Goal: Transaction & Acquisition: Subscribe to service/newsletter

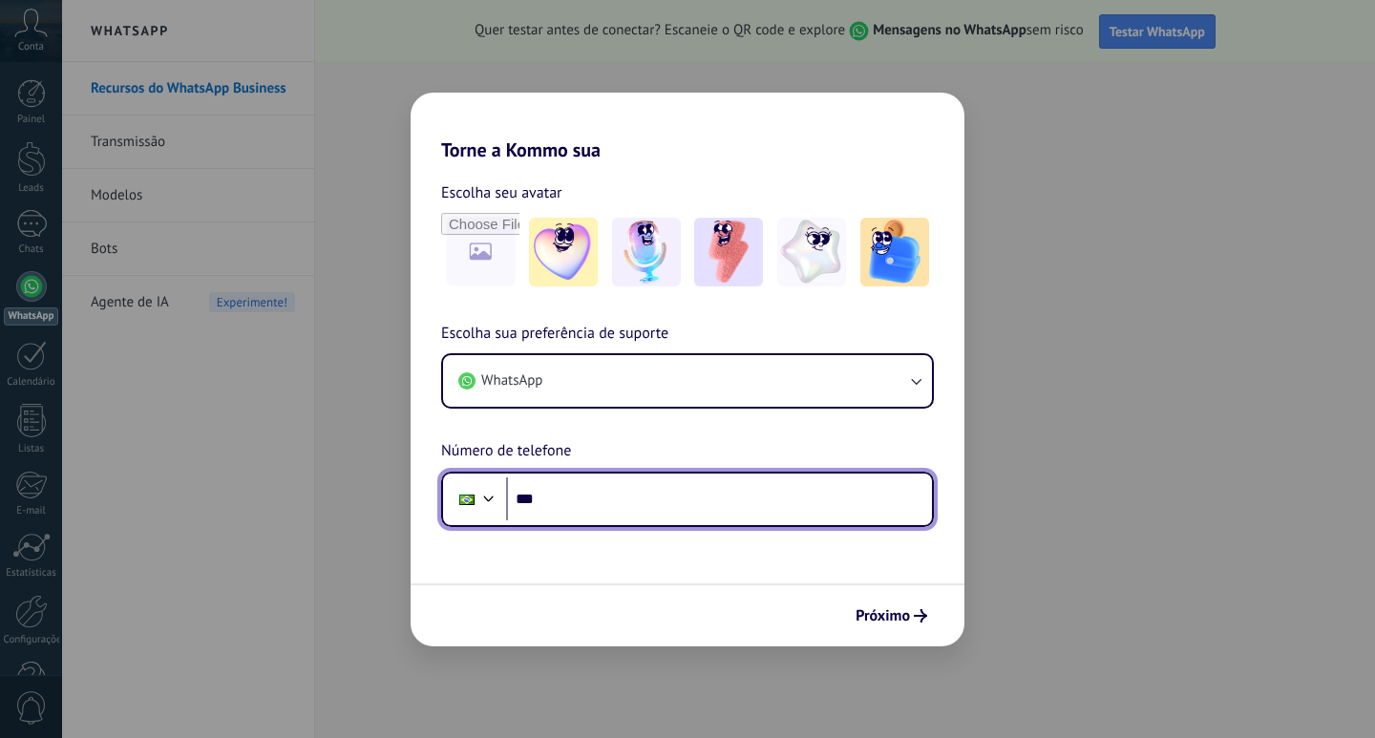
click at [608, 499] on input "***" at bounding box center [719, 500] width 426 height 44
type input "**********"
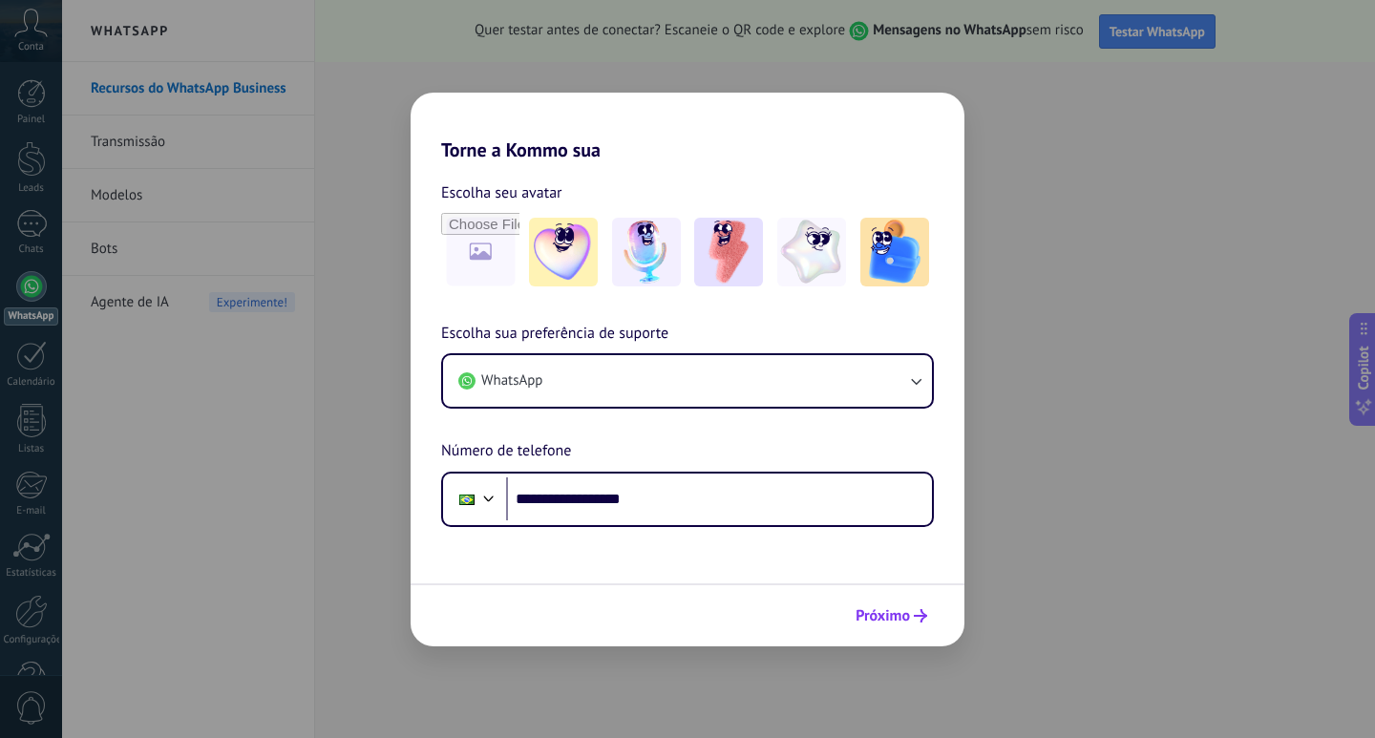
click at [891, 616] on span "Próximo" at bounding box center [883, 615] width 54 height 13
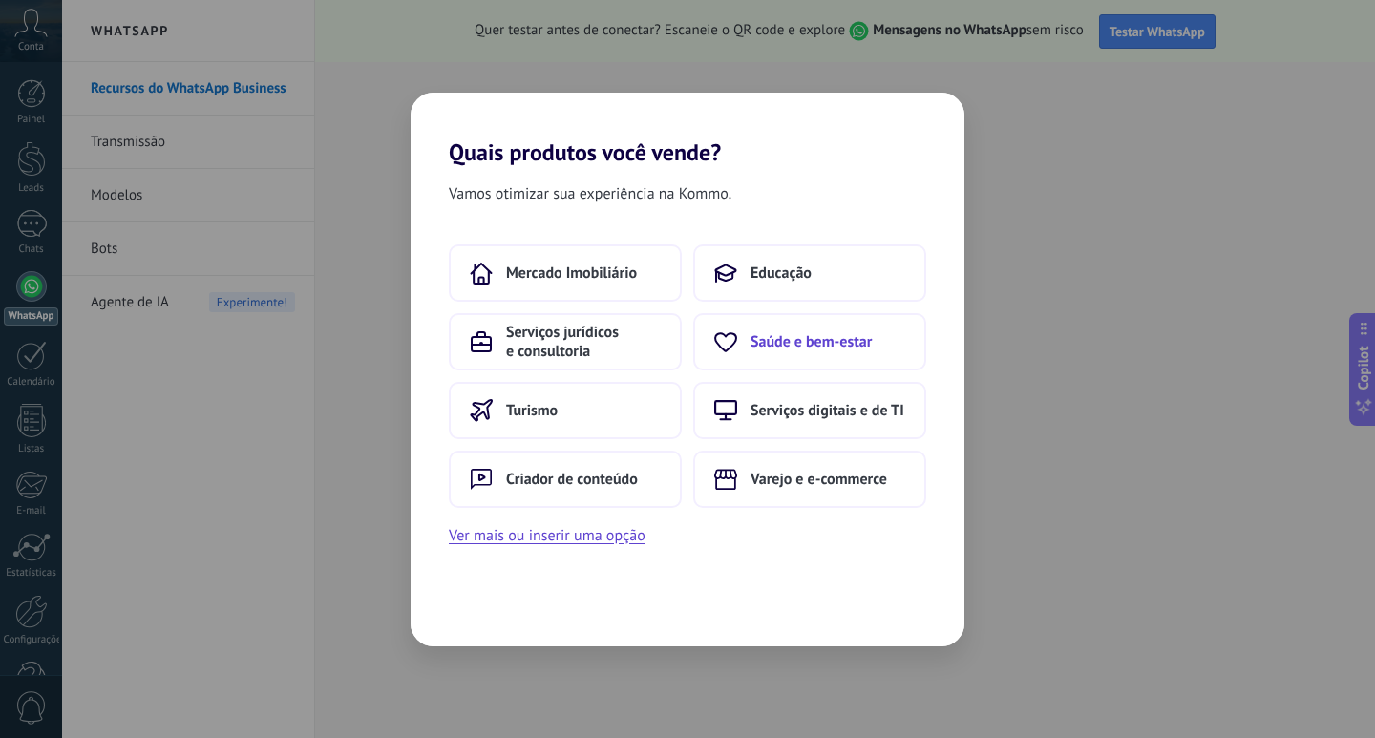
click at [833, 343] on span "Saúde e bem-estar" at bounding box center [811, 341] width 121 height 19
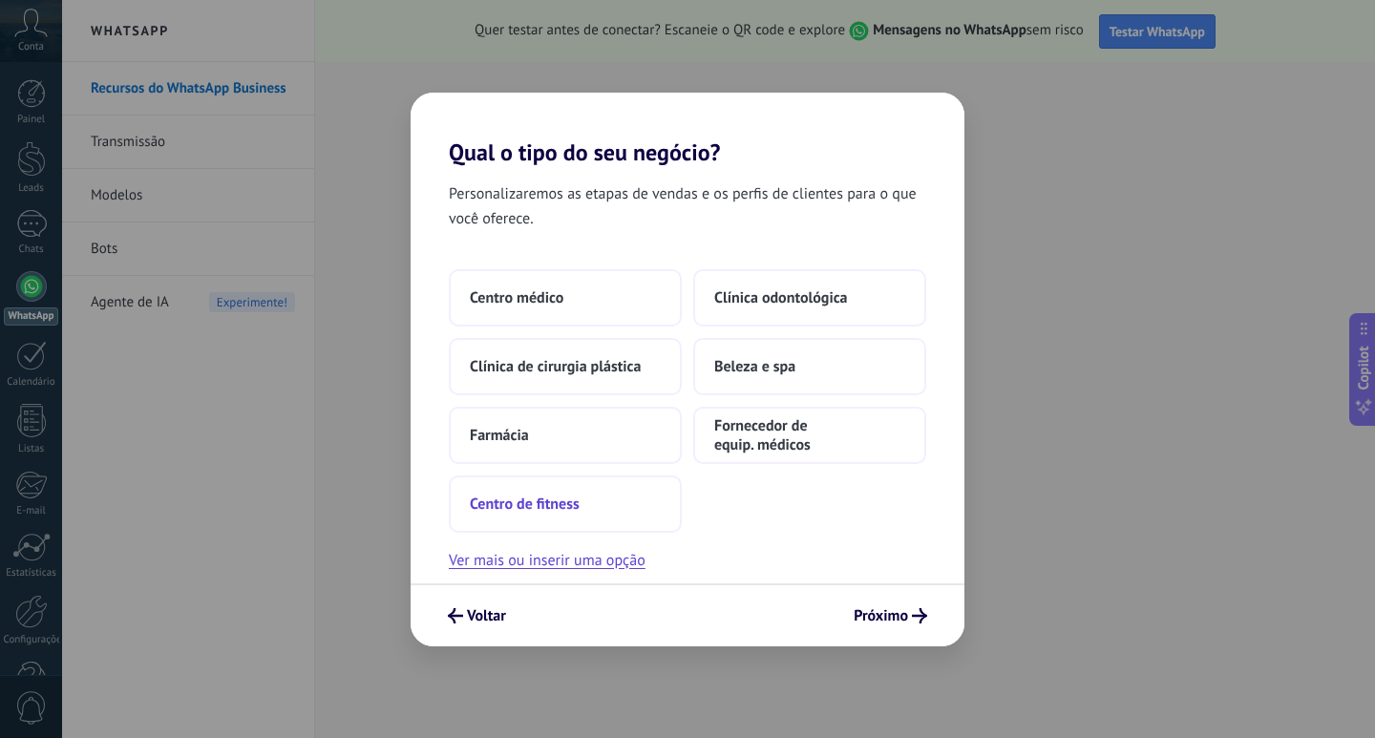
click at [553, 503] on span "Centro de fitness" at bounding box center [525, 504] width 110 height 19
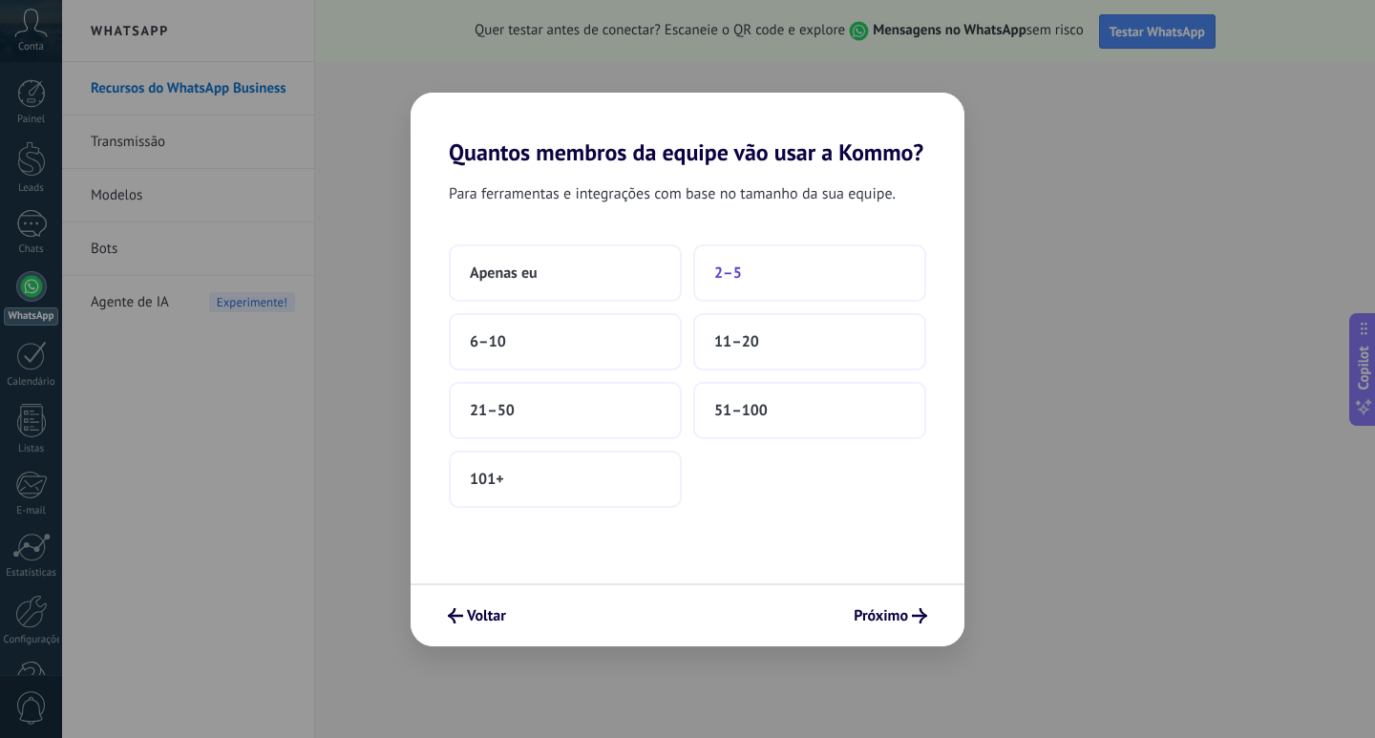
click at [748, 275] on button "2–5" at bounding box center [809, 273] width 233 height 57
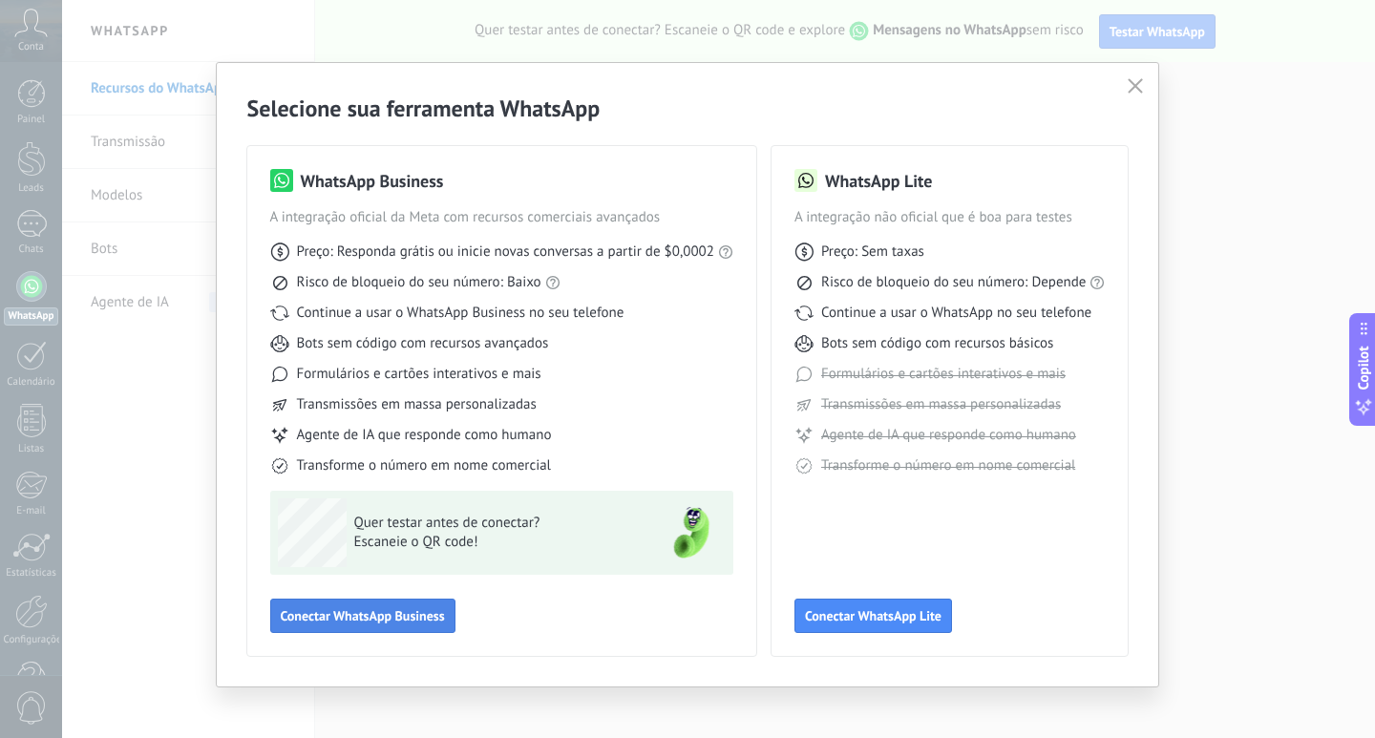
click at [339, 616] on span "Conectar WhatsApp Business" at bounding box center [363, 615] width 164 height 13
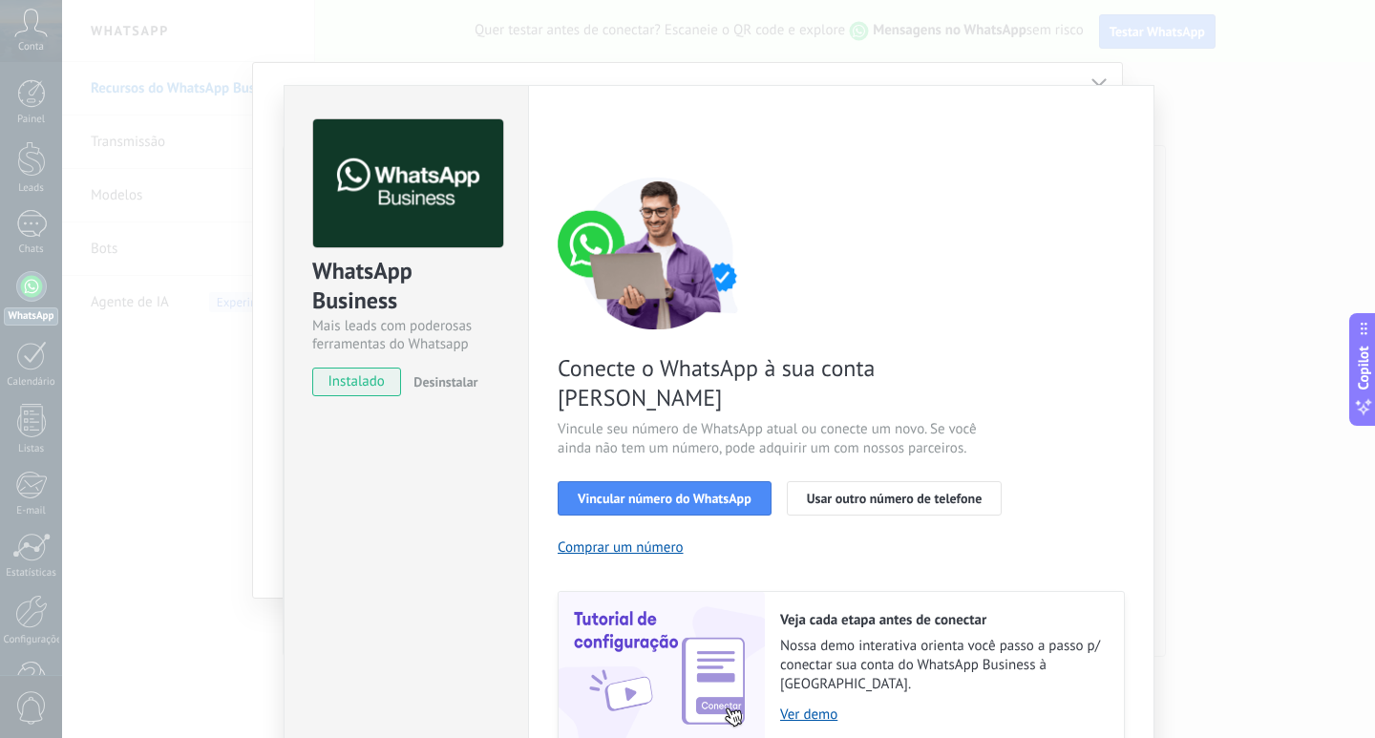
click at [440, 380] on span "Desinstalar" at bounding box center [446, 381] width 64 height 17
click at [348, 384] on span "instalado" at bounding box center [356, 382] width 87 height 29
click at [417, 383] on span "button" at bounding box center [421, 381] width 15 height 15
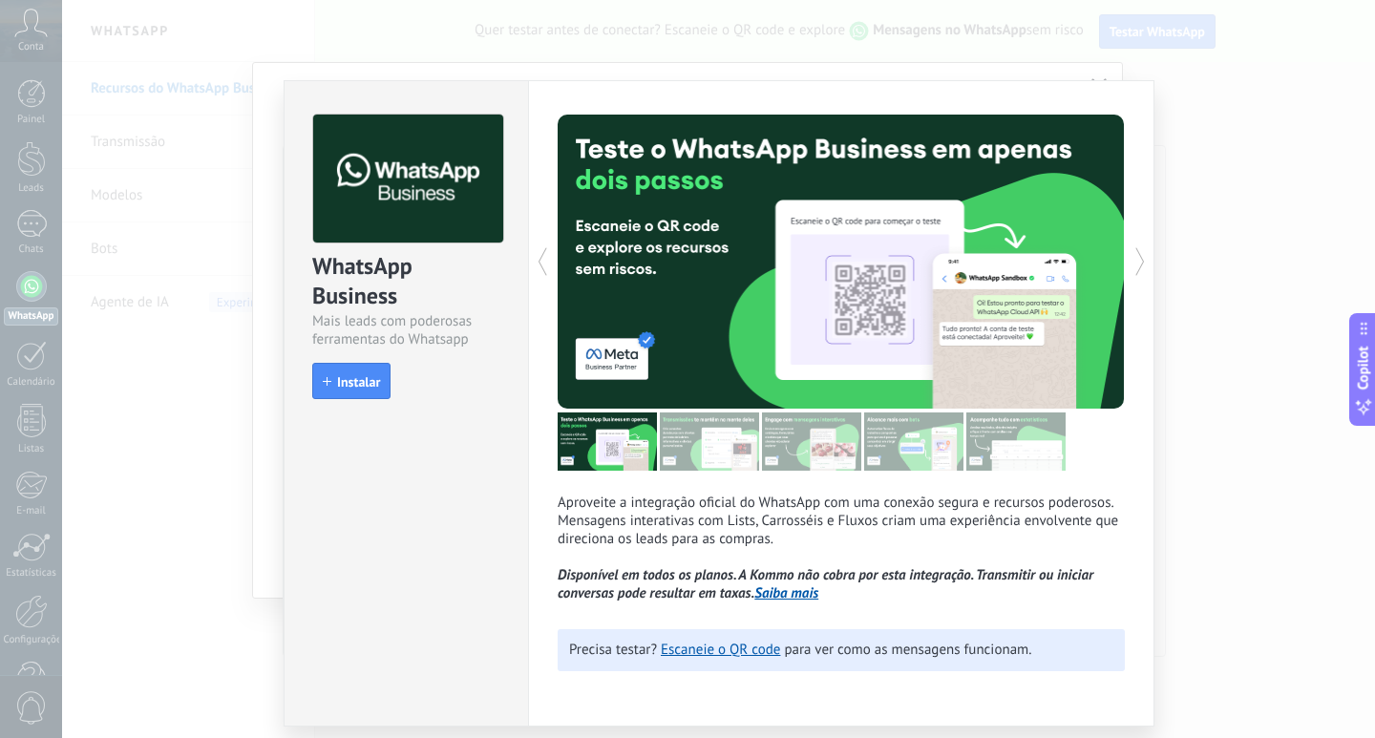
click at [537, 247] on icon at bounding box center [542, 262] width 19 height 38
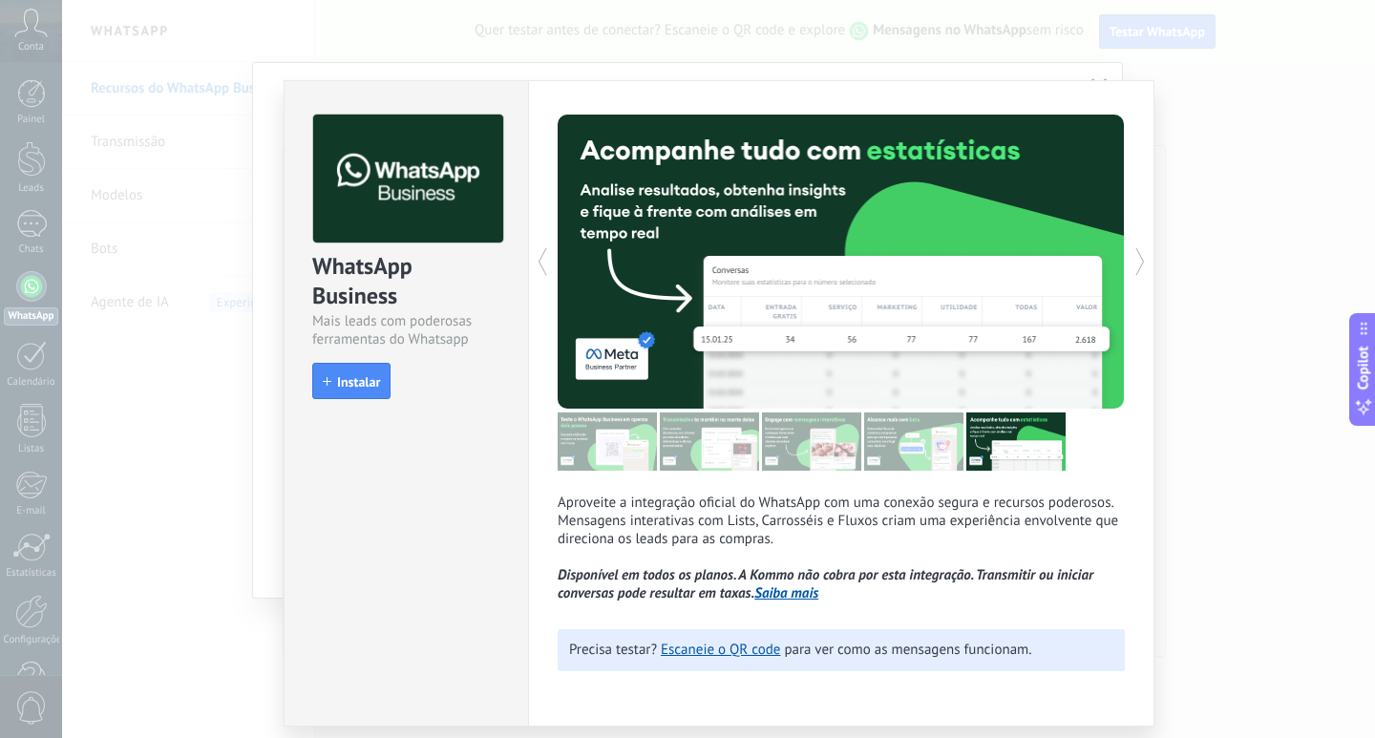
click at [1138, 266] on icon at bounding box center [1140, 262] width 19 height 38
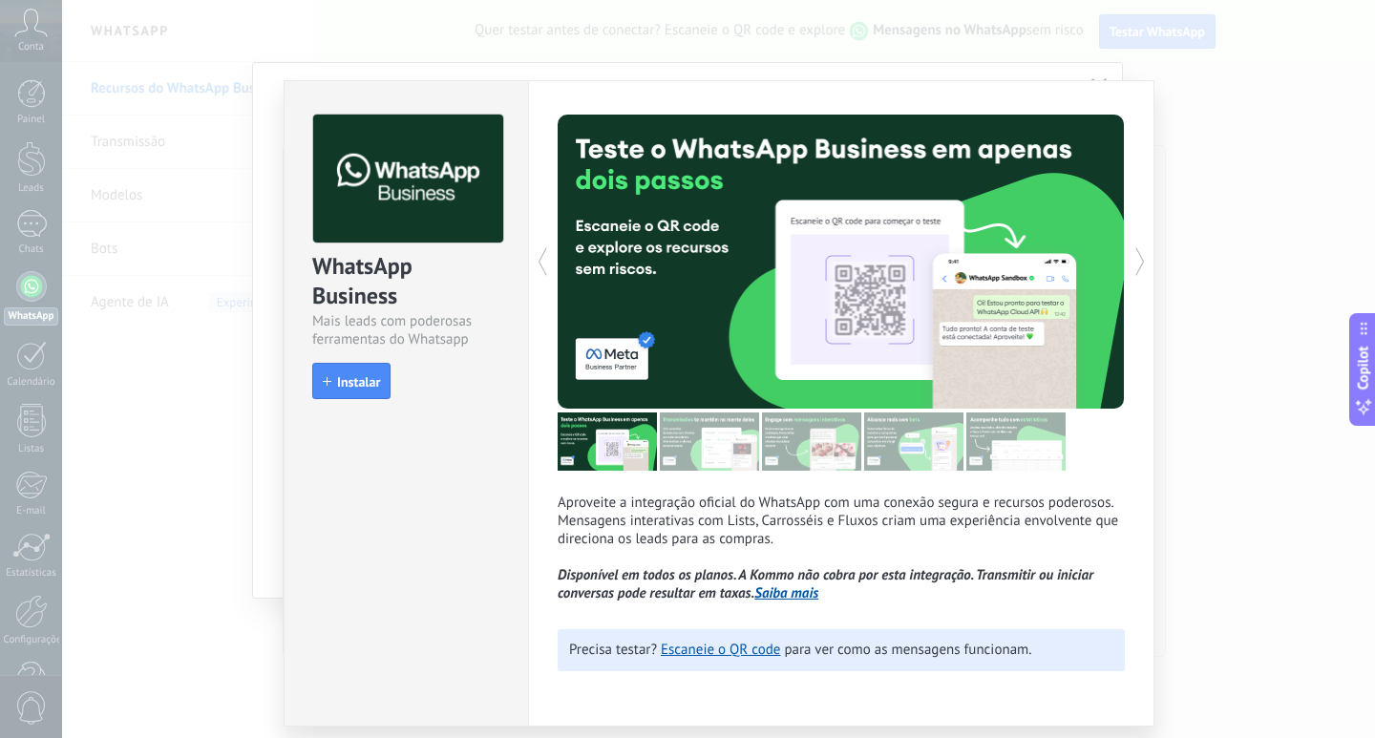
drag, startPoint x: 1374, startPoint y: 122, endPoint x: 1374, endPoint y: 155, distance: 32.5
click at [1374, 155] on div "WhatsApp Business Mais leads com poderosas ferramentas do Whatsapp install Inst…" at bounding box center [718, 369] width 1313 height 738
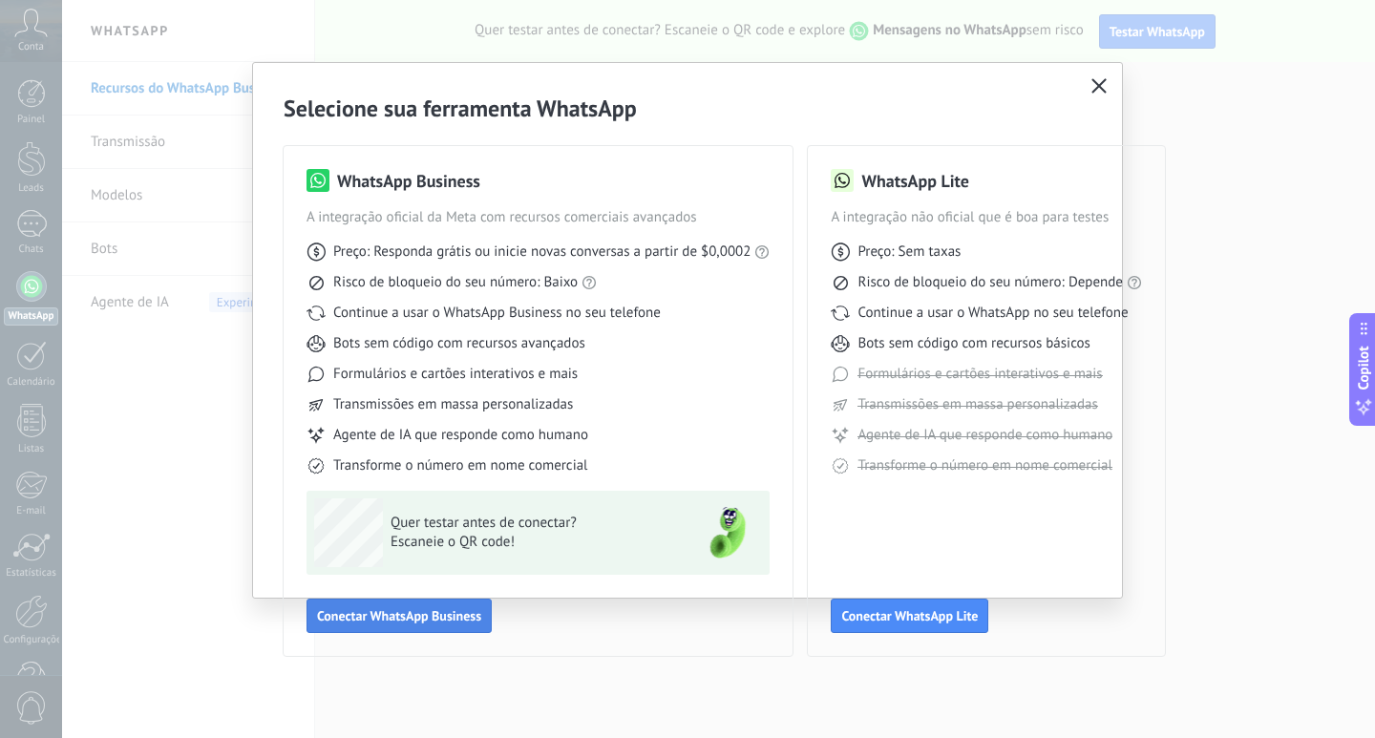
click at [376, 623] on span "Conectar WhatsApp Business" at bounding box center [399, 615] width 164 height 13
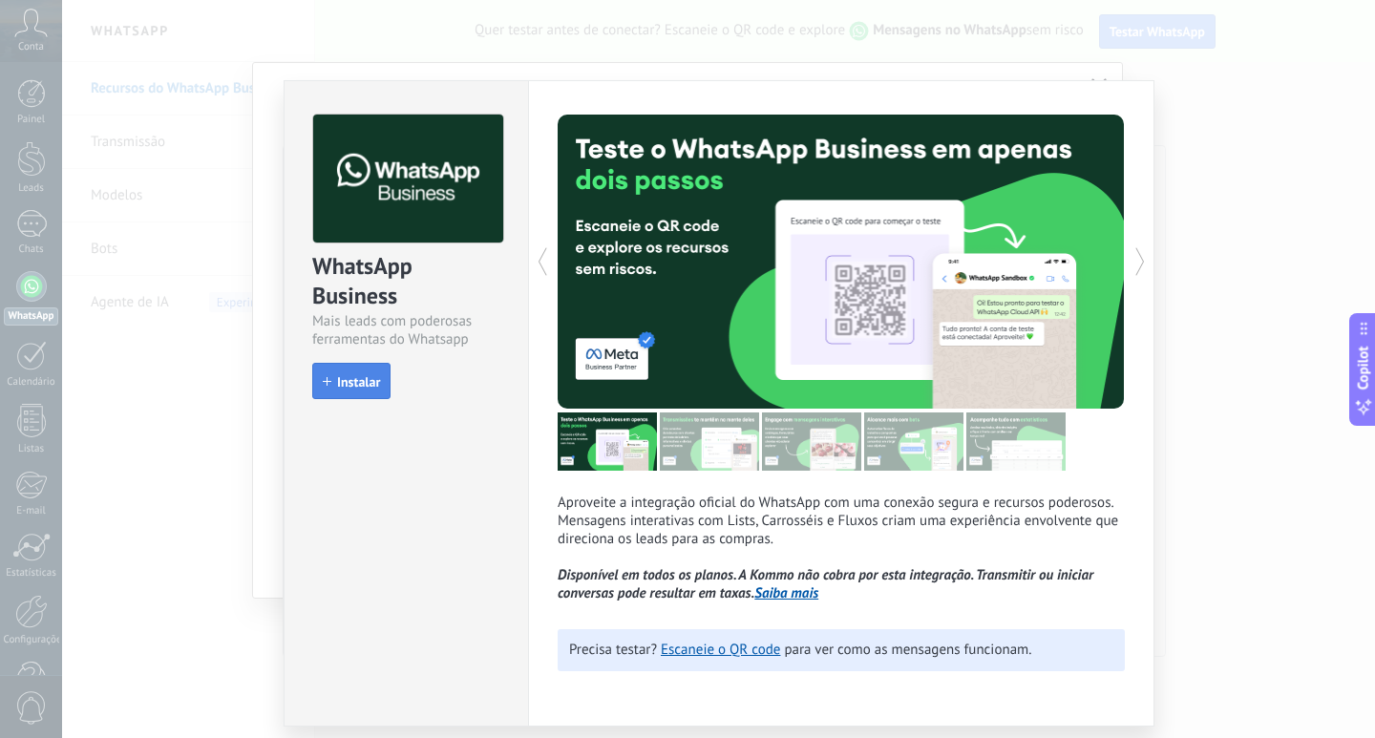
click at [352, 383] on span "Instalar" at bounding box center [358, 381] width 43 height 13
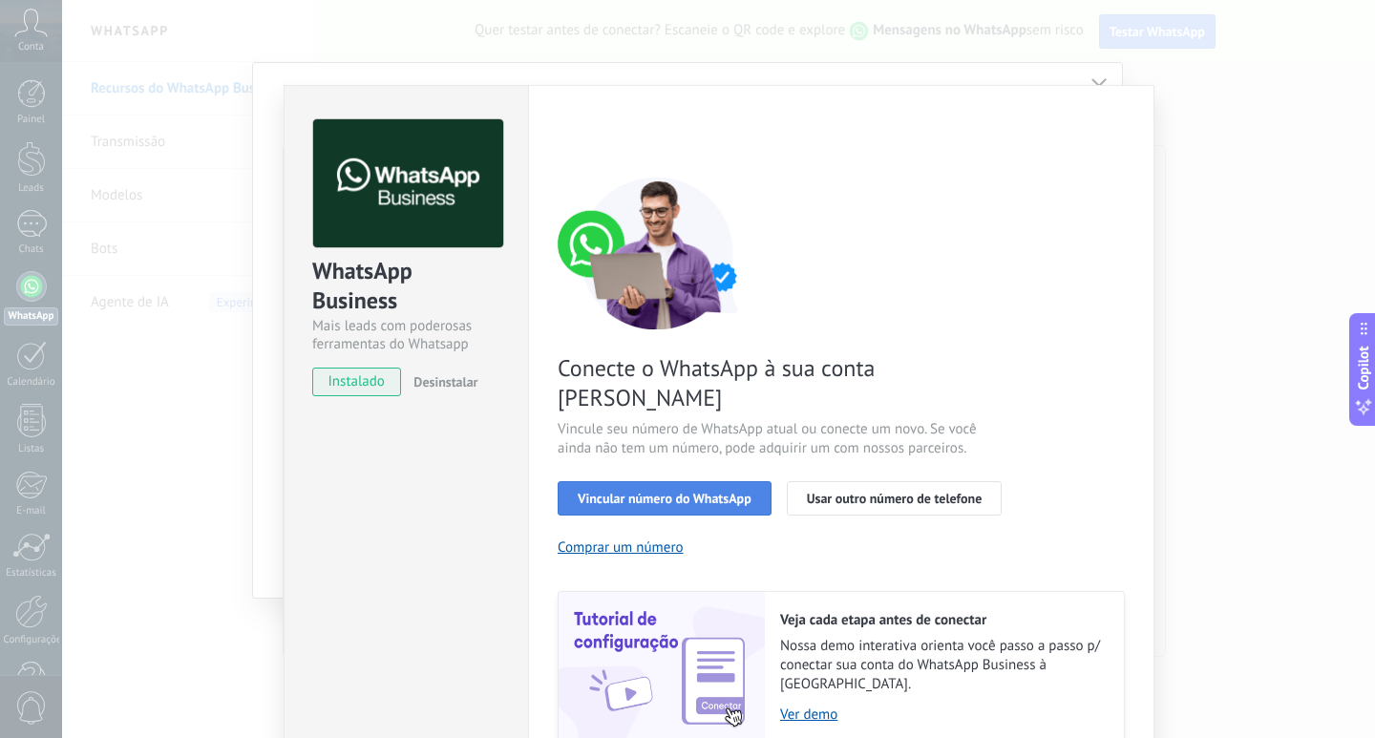
click at [637, 492] on span "Vincular número do WhatsApp" at bounding box center [665, 498] width 174 height 13
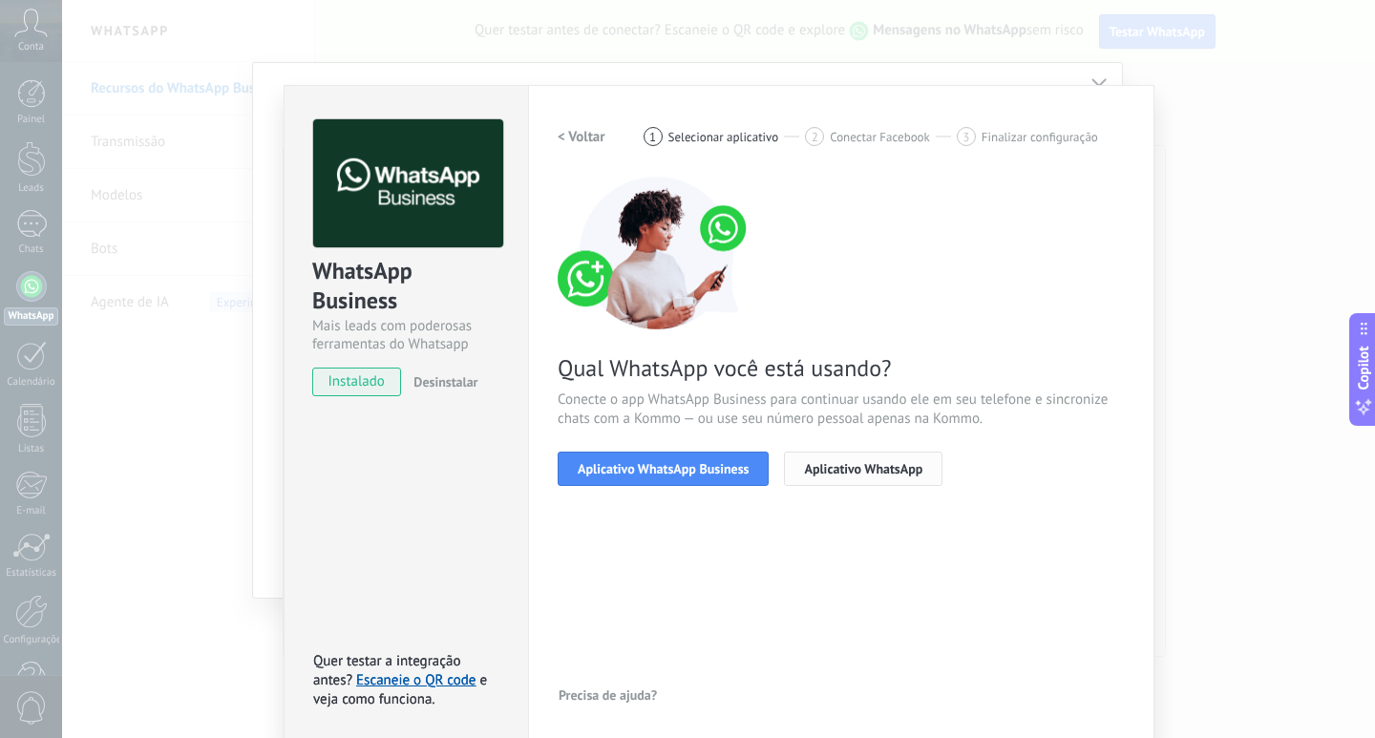
click at [830, 469] on span "Aplicativo WhatsApp" at bounding box center [863, 468] width 118 height 13
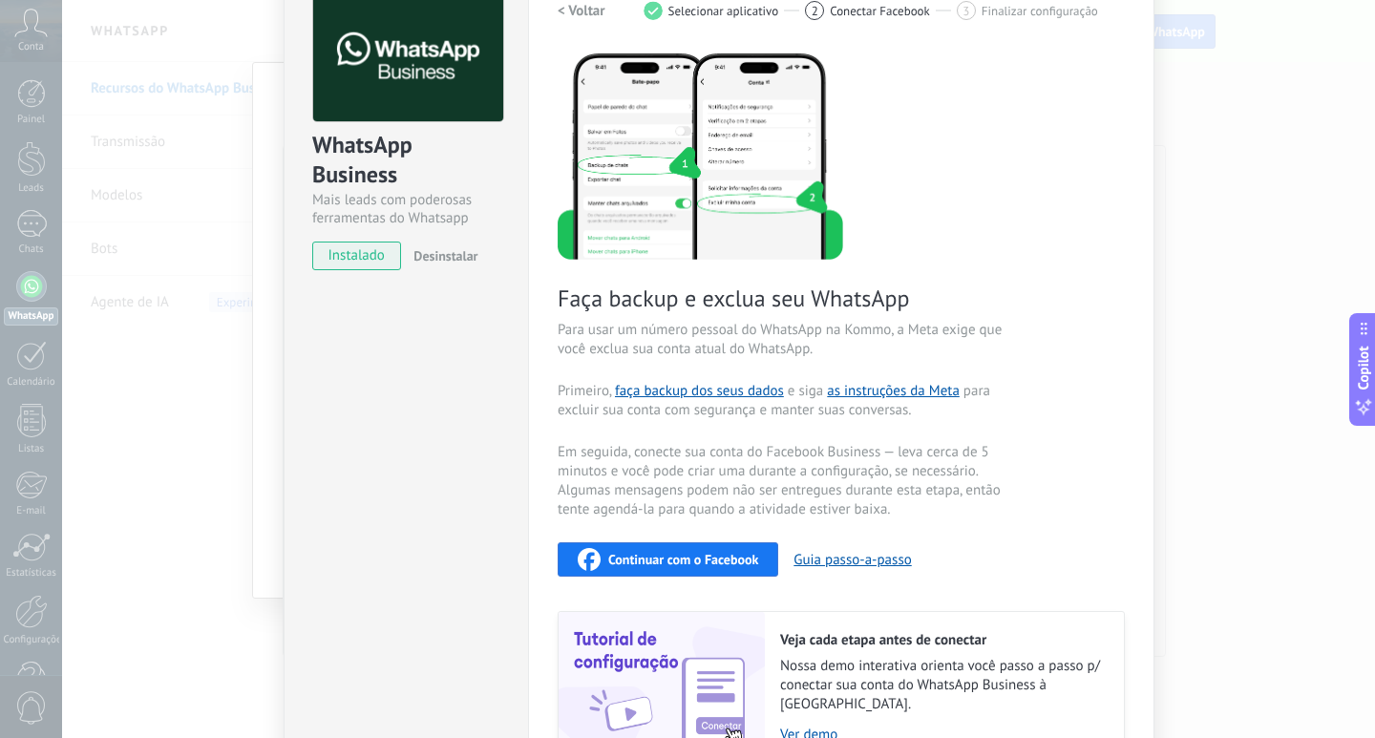
scroll to position [223, 0]
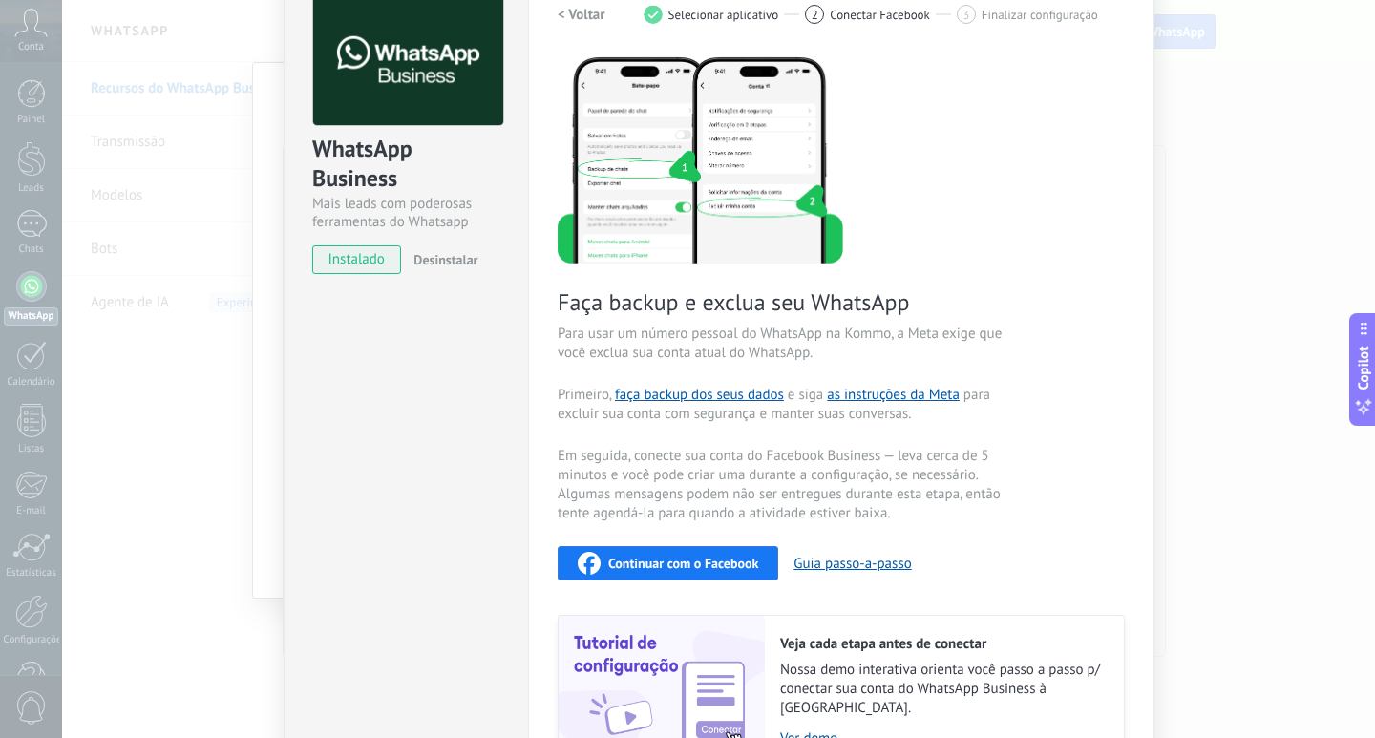
drag, startPoint x: 1070, startPoint y: 428, endPoint x: 1070, endPoint y: 363, distance: 64.9
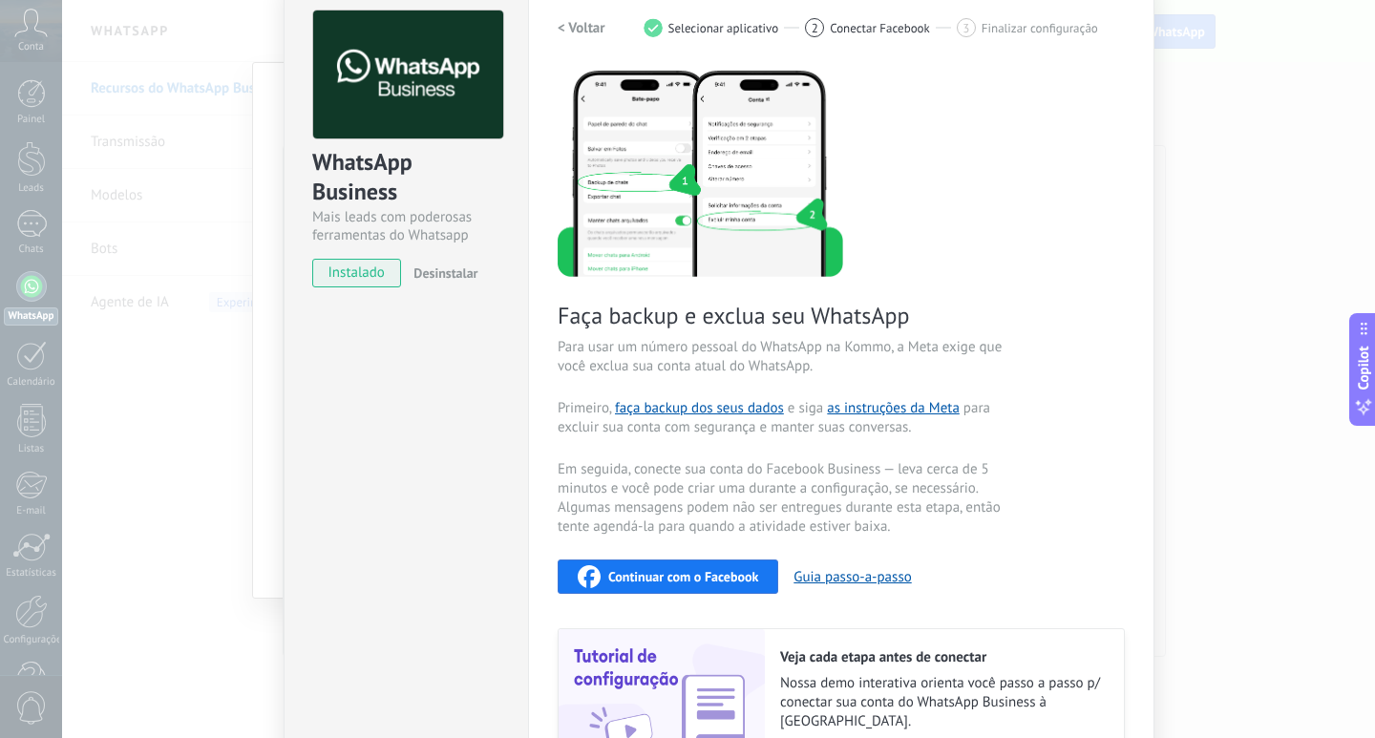
click at [360, 276] on span "instalado" at bounding box center [356, 273] width 87 height 29
click at [567, 28] on h2 "< Voltar" at bounding box center [582, 28] width 48 height 18
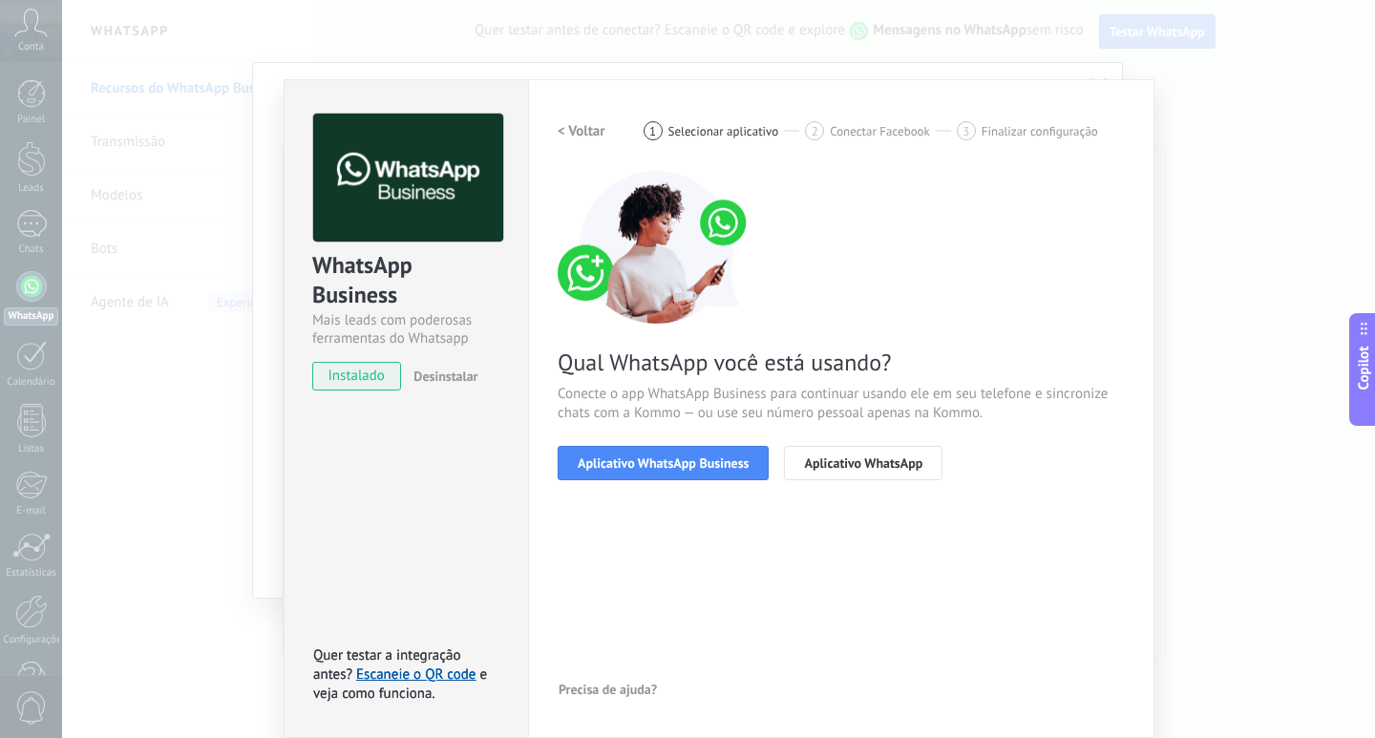
scroll to position [6, 0]
click at [679, 466] on span "Aplicativo WhatsApp Business" at bounding box center [663, 463] width 171 height 13
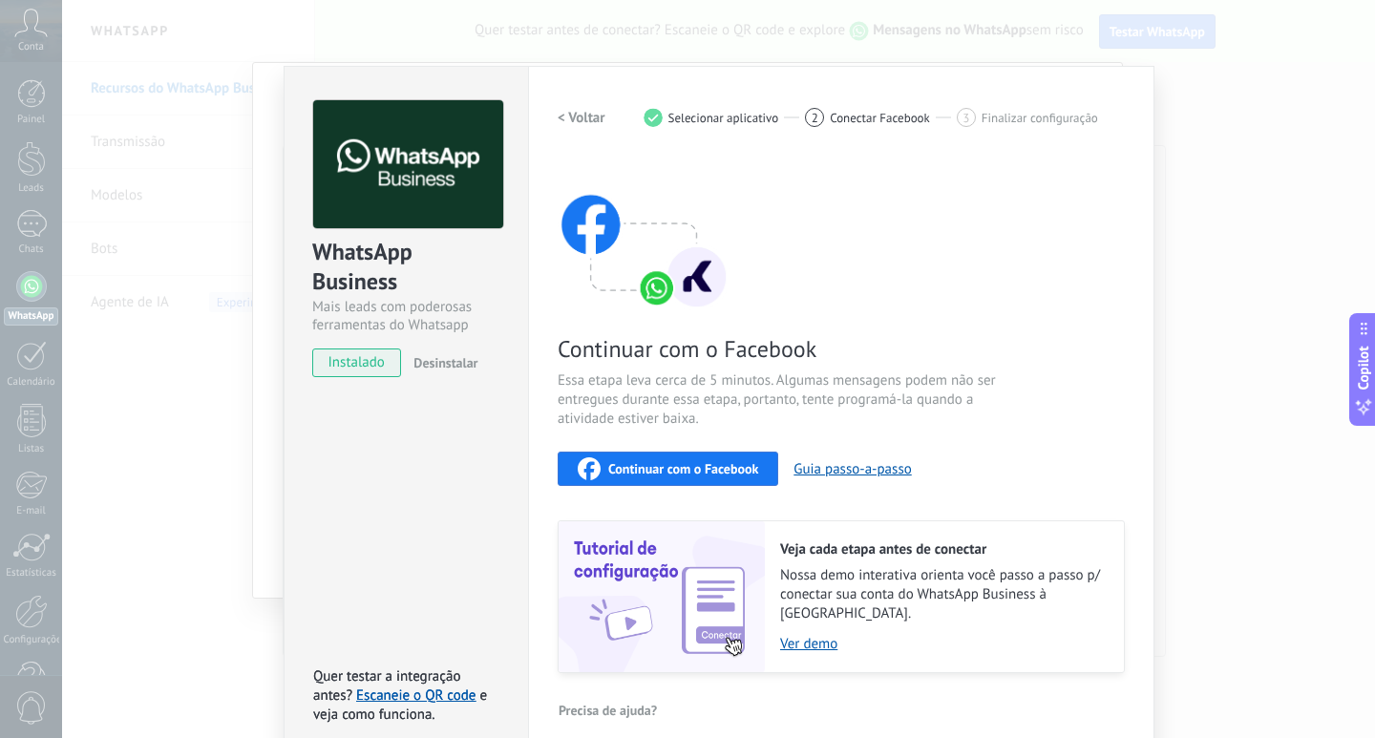
scroll to position [25, 0]
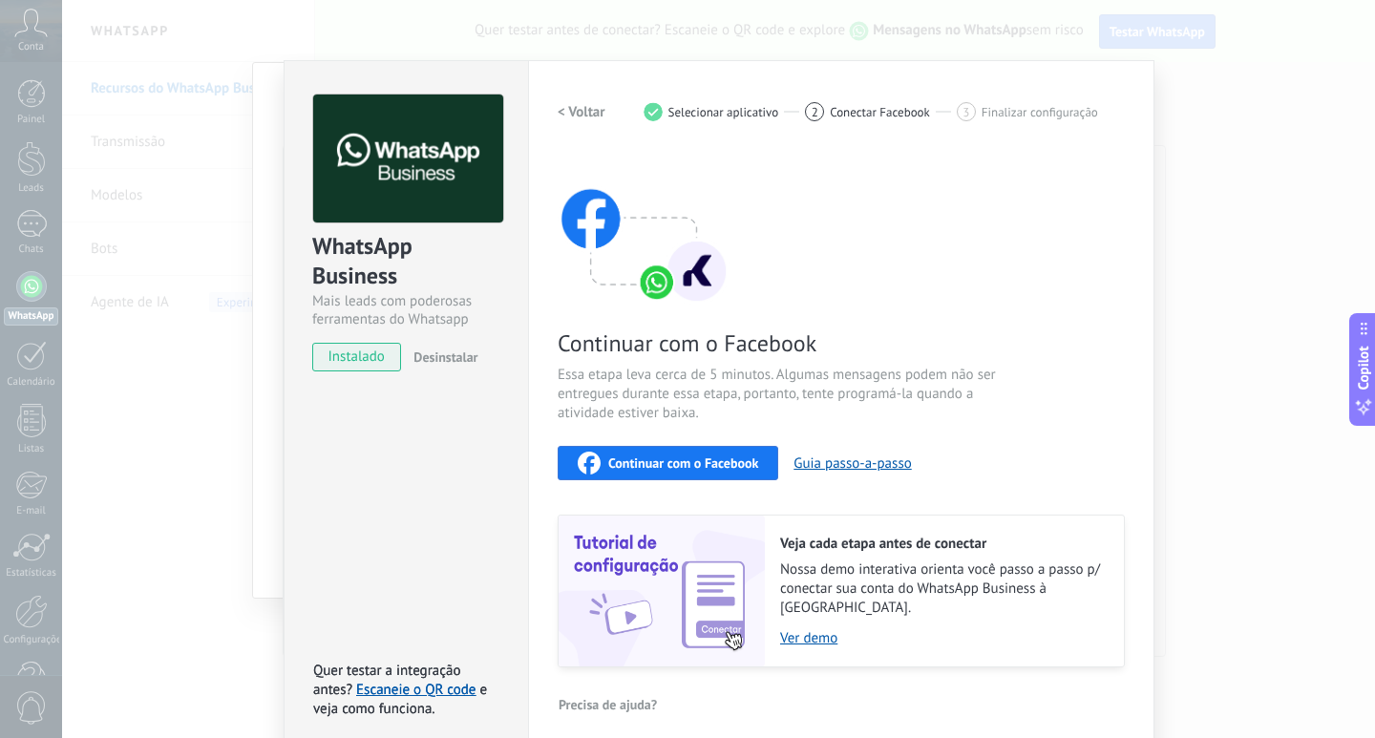
click at [1114, 282] on div "Continuar com o Facebook Essa etapa leva cerca de 5 minutos. Algumas mensagens …" at bounding box center [841, 410] width 567 height 516
click at [568, 103] on h2 "< Voltar" at bounding box center [582, 112] width 48 height 18
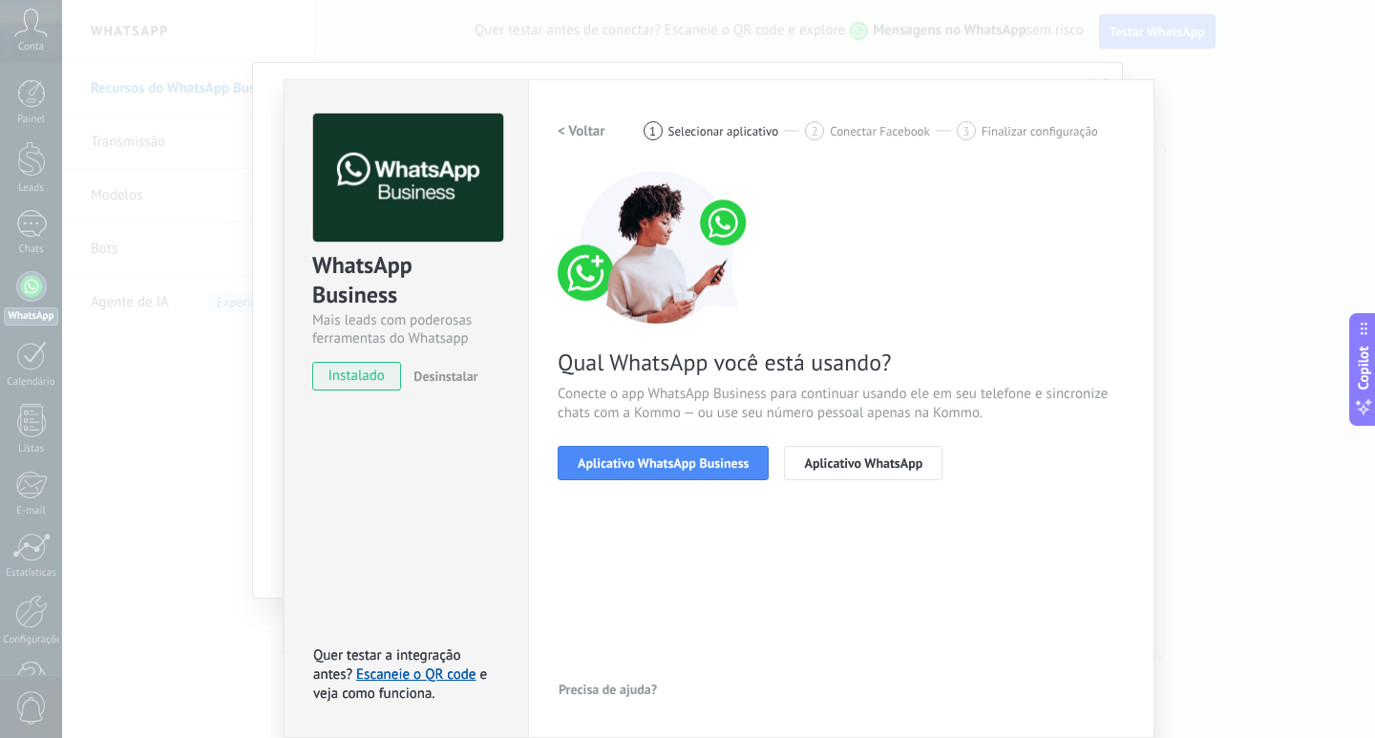
click at [568, 125] on h2 "< Voltar" at bounding box center [582, 131] width 48 height 18
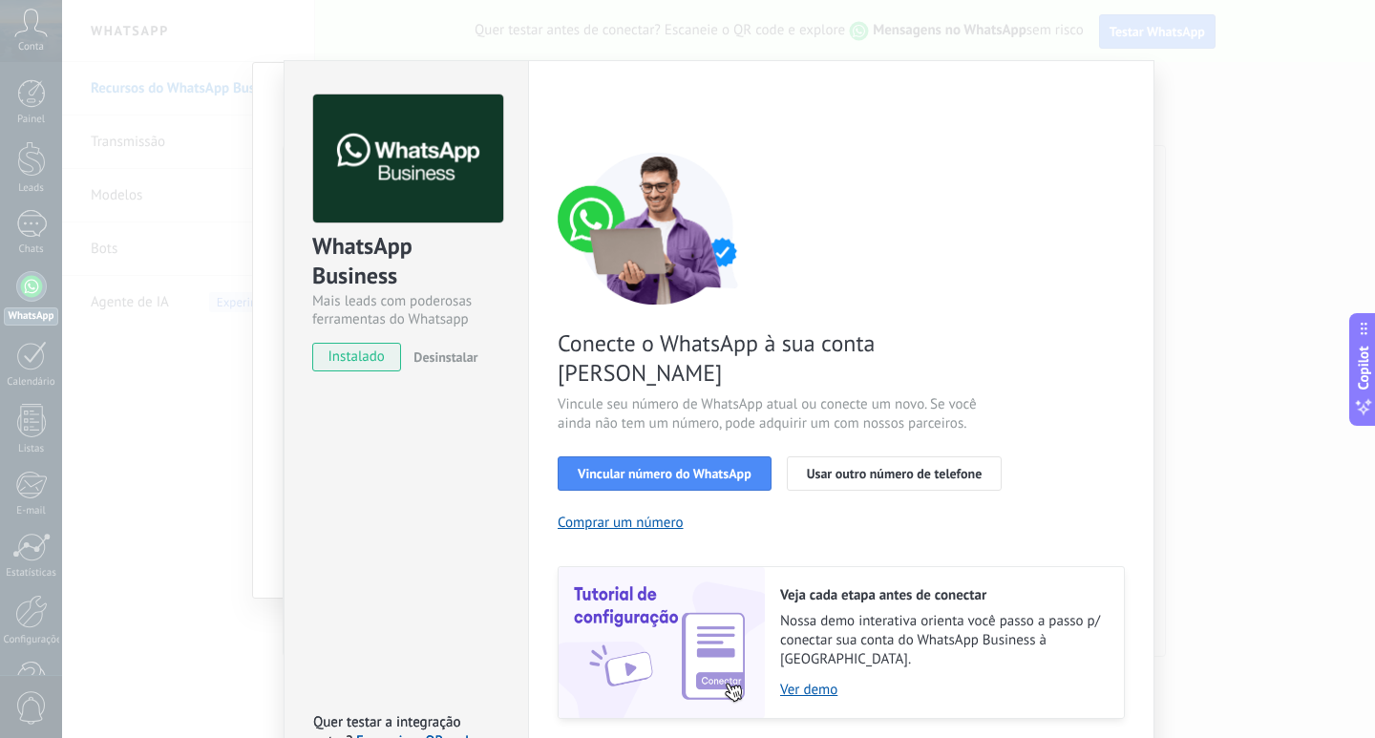
click at [1197, 199] on div "WhatsApp Business Mais leads com poderosas ferramentas do Whatsapp instalado De…" at bounding box center [718, 369] width 1313 height 738
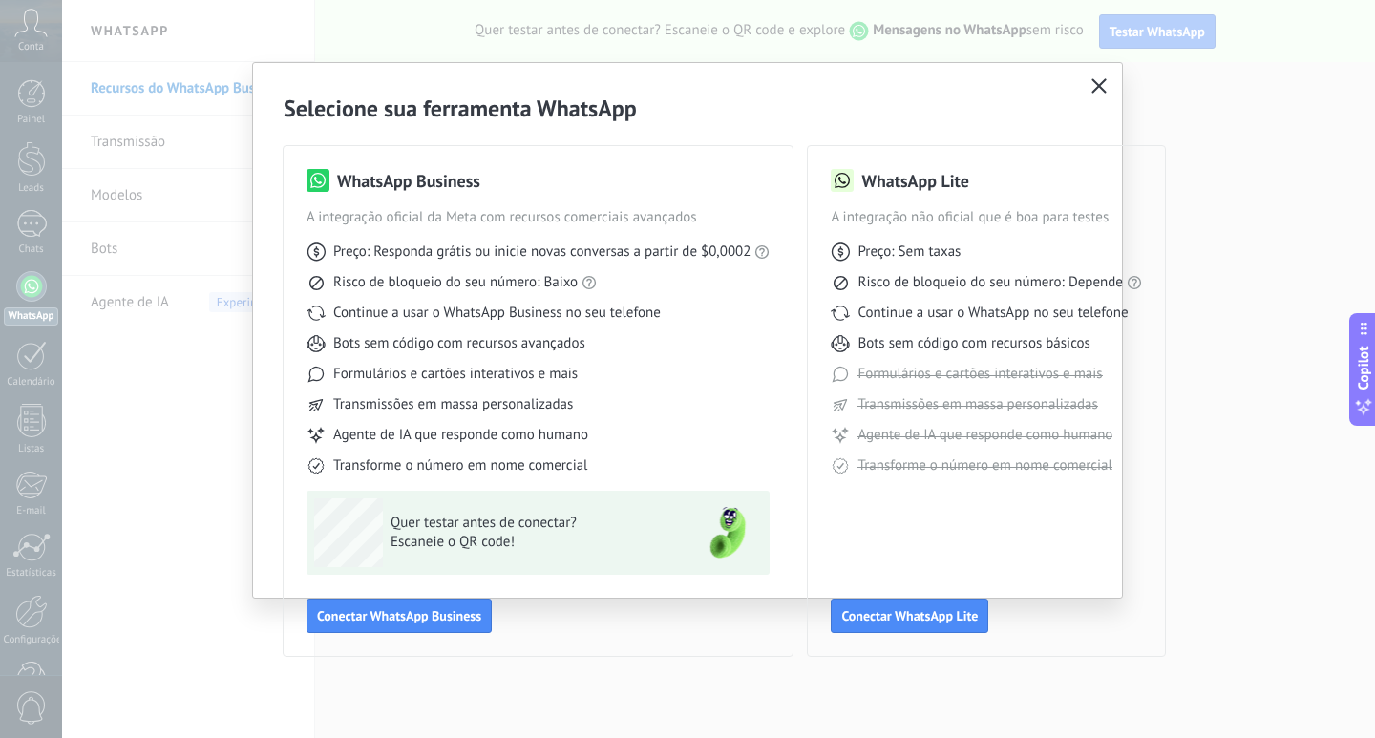
scroll to position [0, 0]
click at [1092, 82] on icon "button" at bounding box center [1099, 85] width 15 height 15
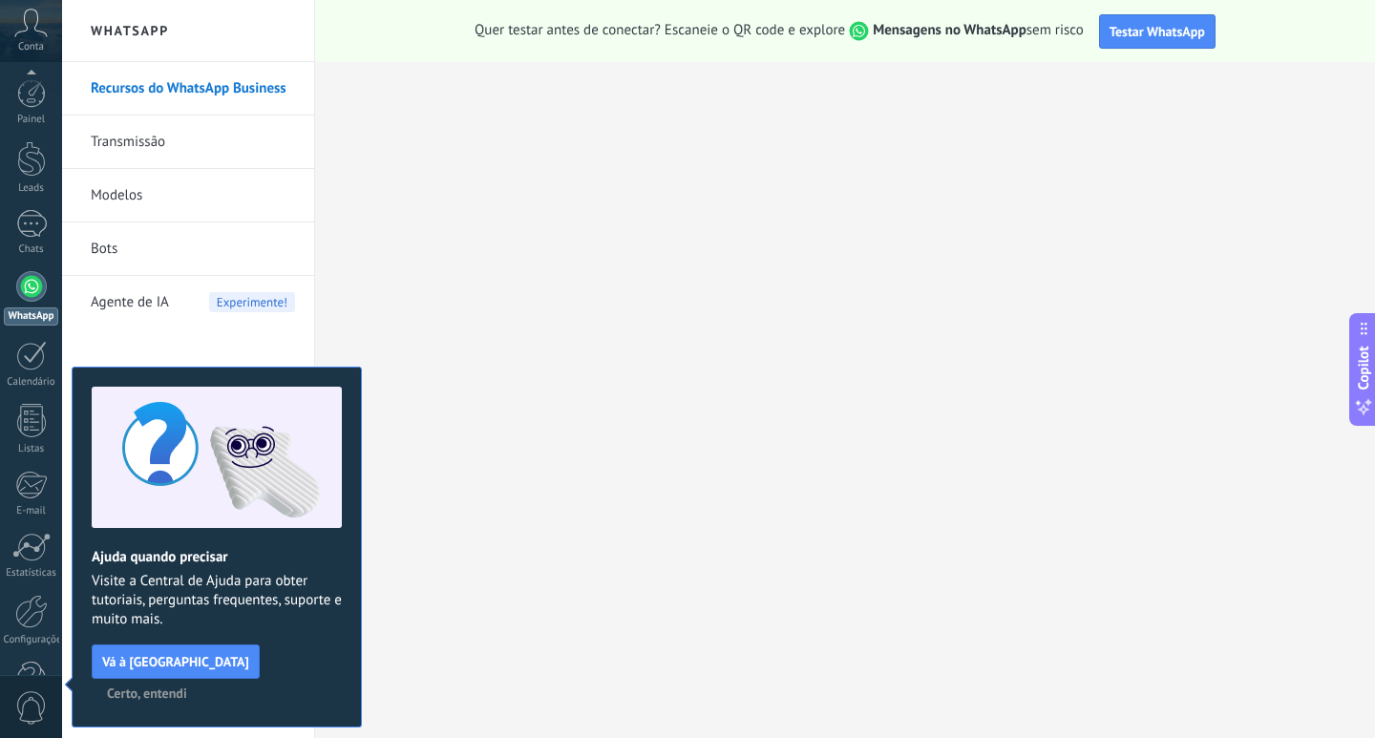
scroll to position [56, 0]
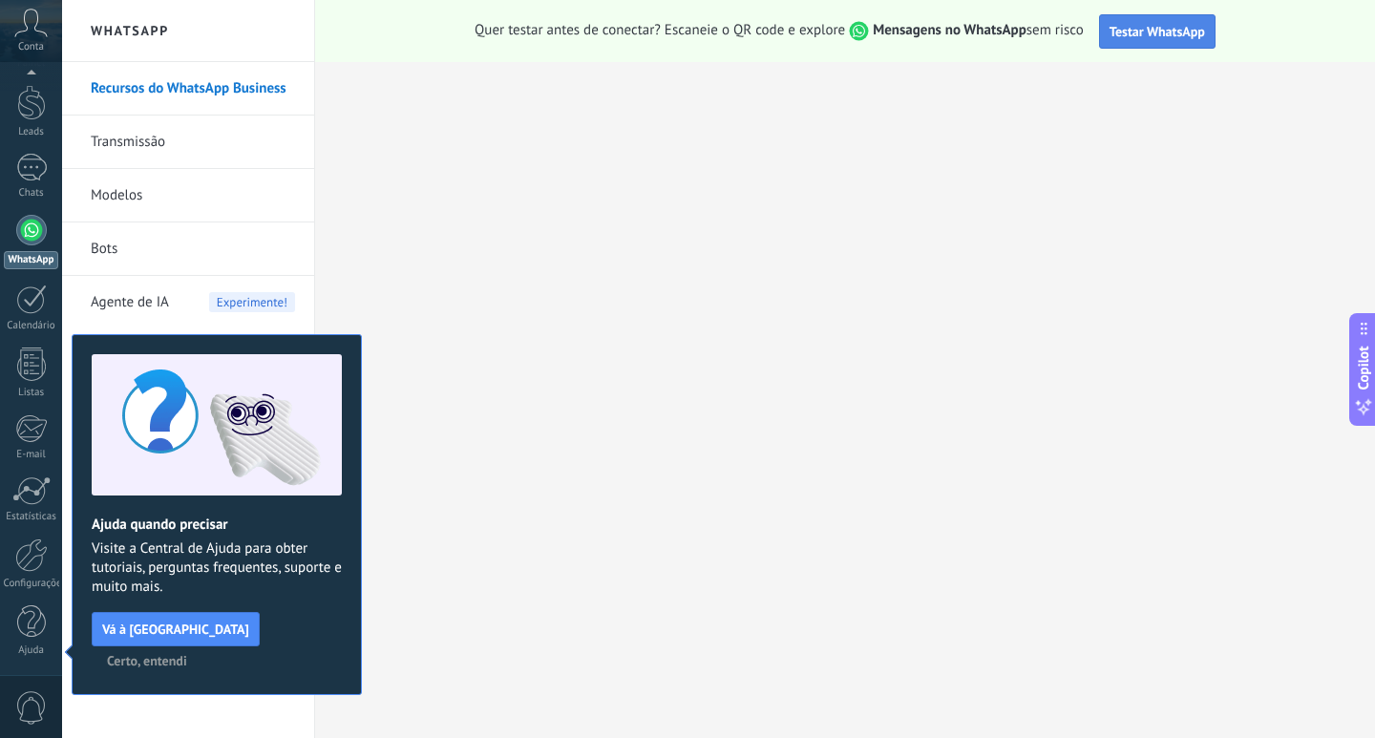
click at [1177, 31] on span "Testar WhatsApp" at bounding box center [1158, 31] width 96 height 17
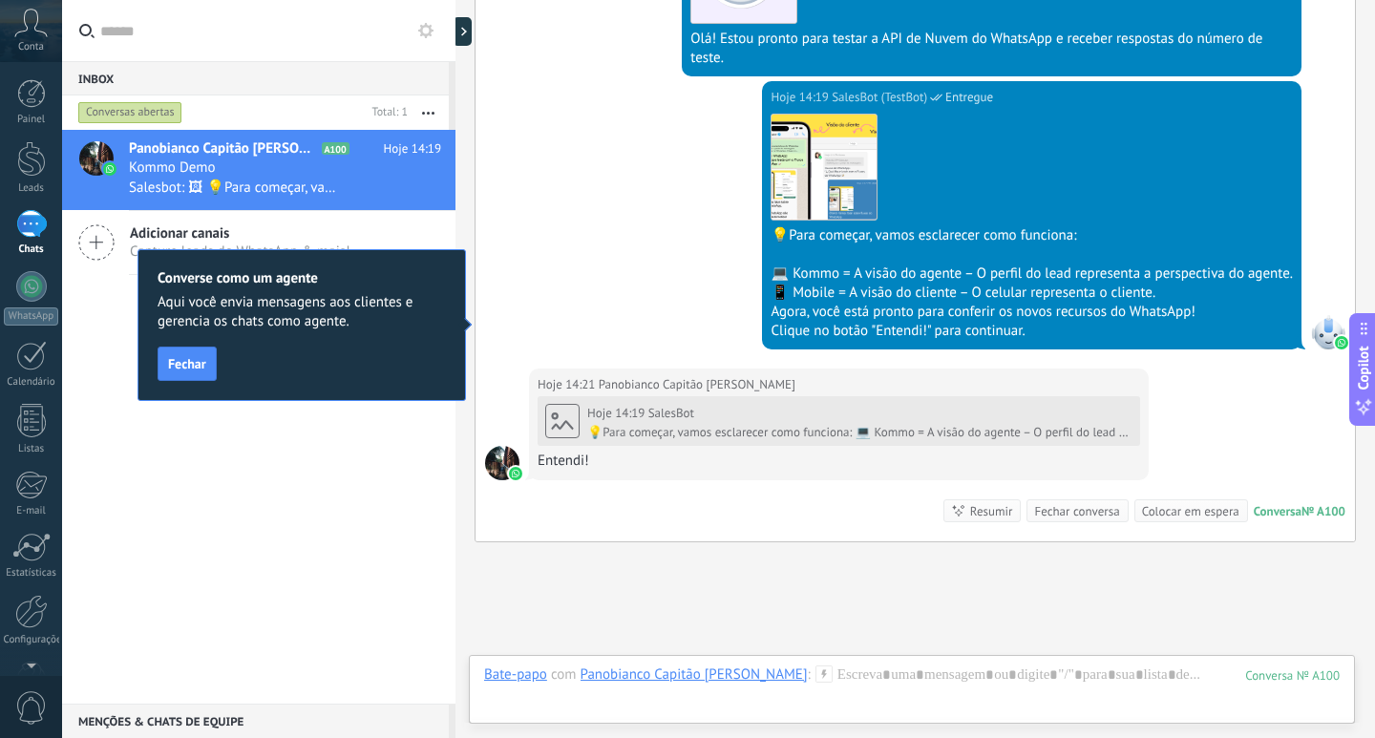
scroll to position [750, 0]
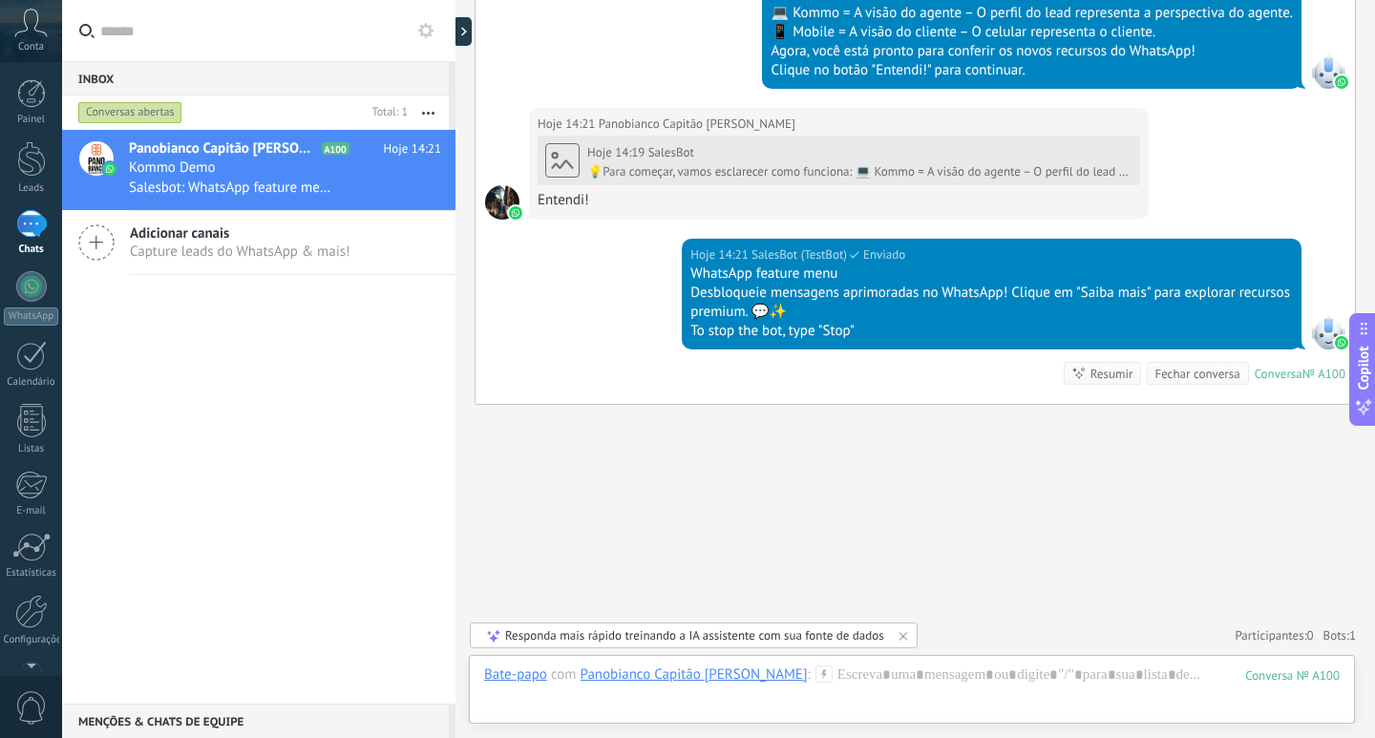
click at [99, 244] on icon at bounding box center [96, 242] width 36 height 36
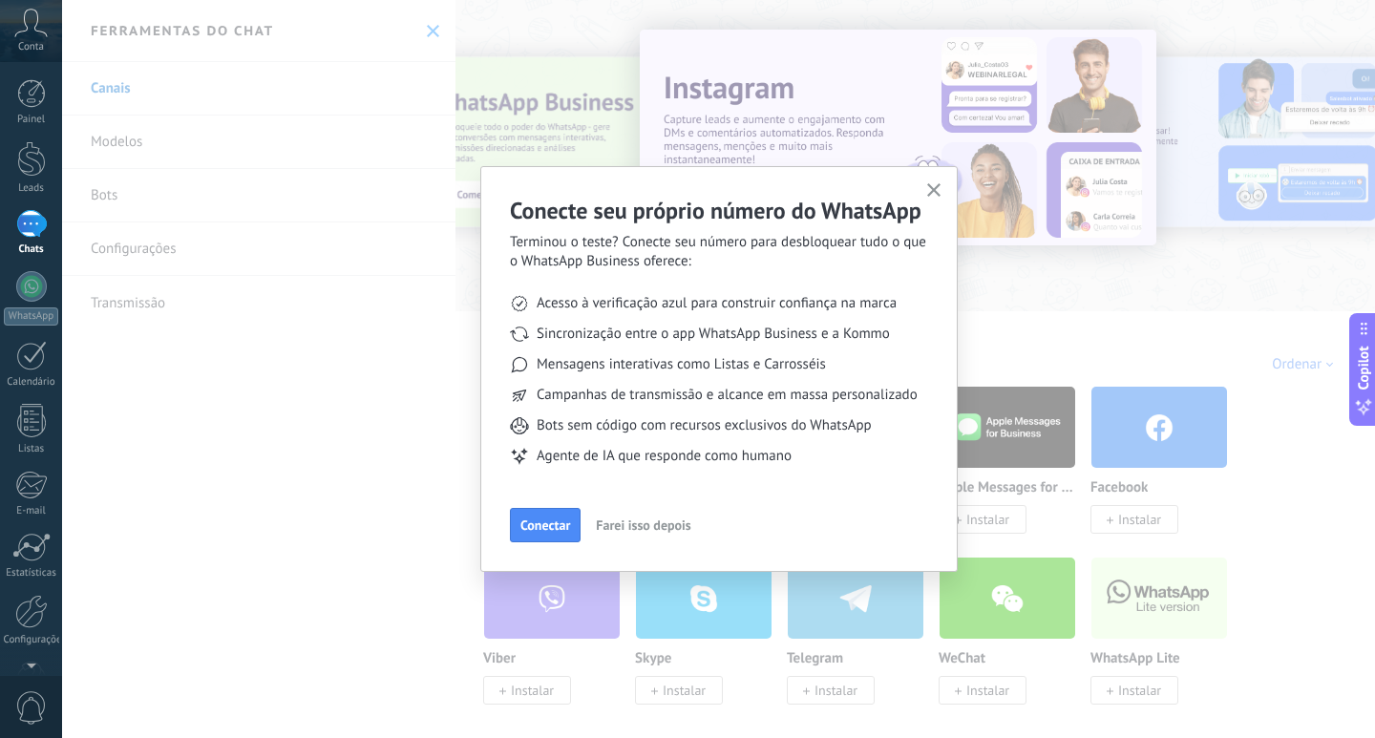
click at [929, 189] on icon "button" at bounding box center [934, 190] width 14 height 14
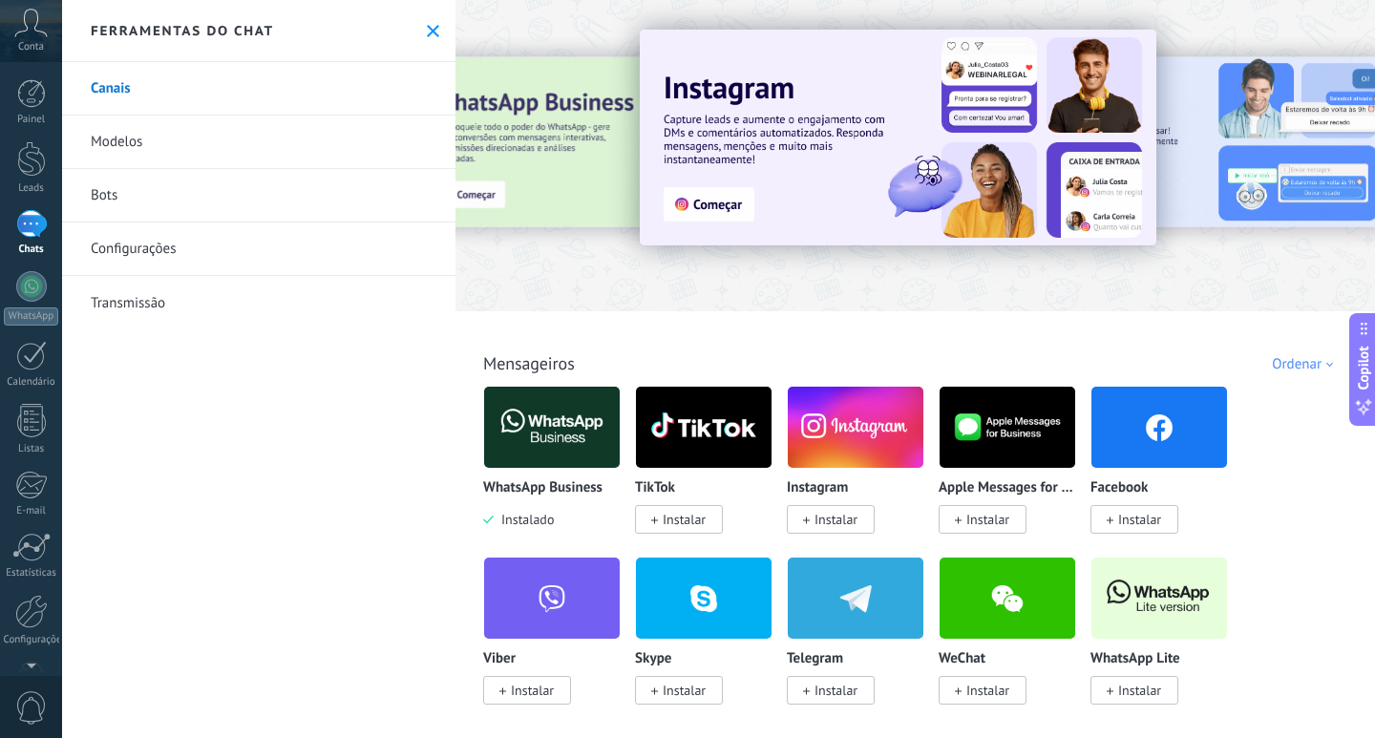
click at [427, 26] on icon at bounding box center [433, 31] width 12 height 12
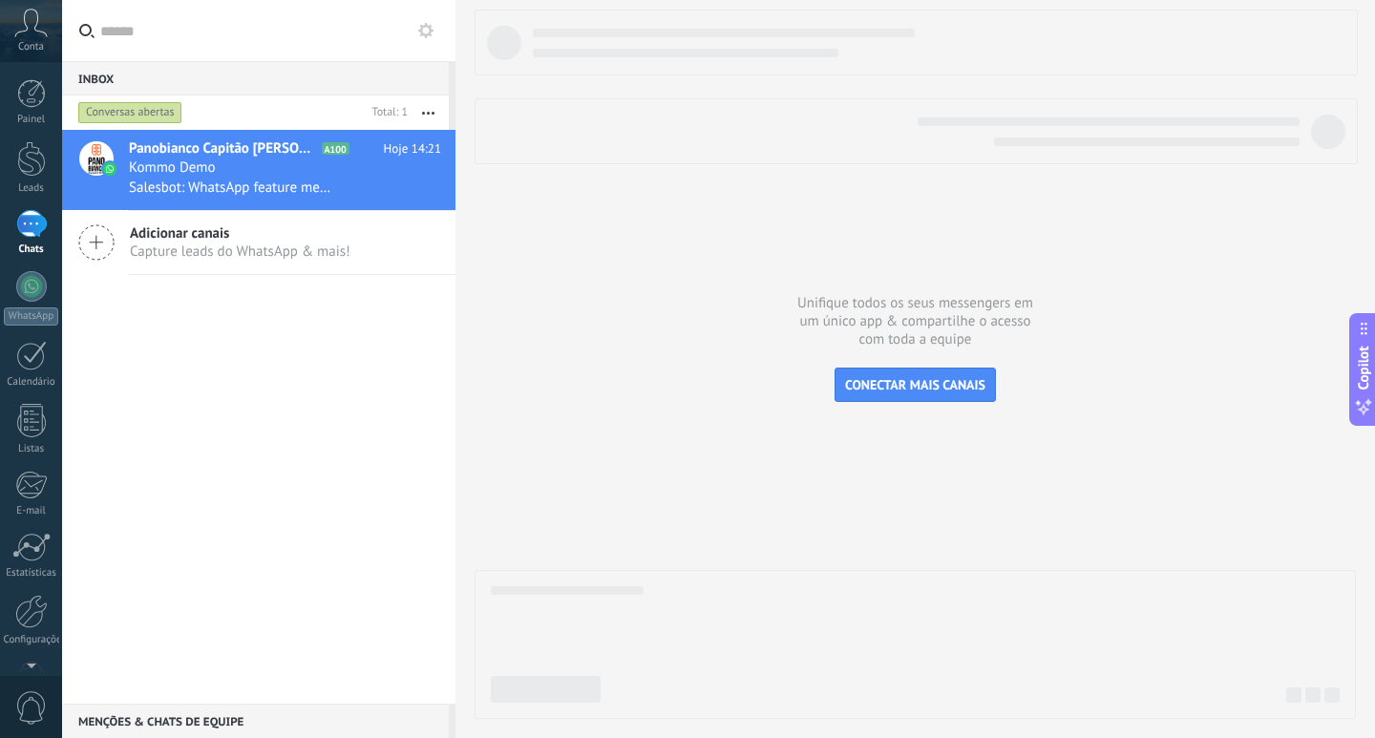
click at [330, 398] on div "Panobianco Capitão Francisco A100 Hoje 14:21 Kommo Demo Salesbot: WhatsApp feat…" at bounding box center [258, 417] width 393 height 574
click at [27, 115] on div "Painel" at bounding box center [31, 120] width 55 height 12
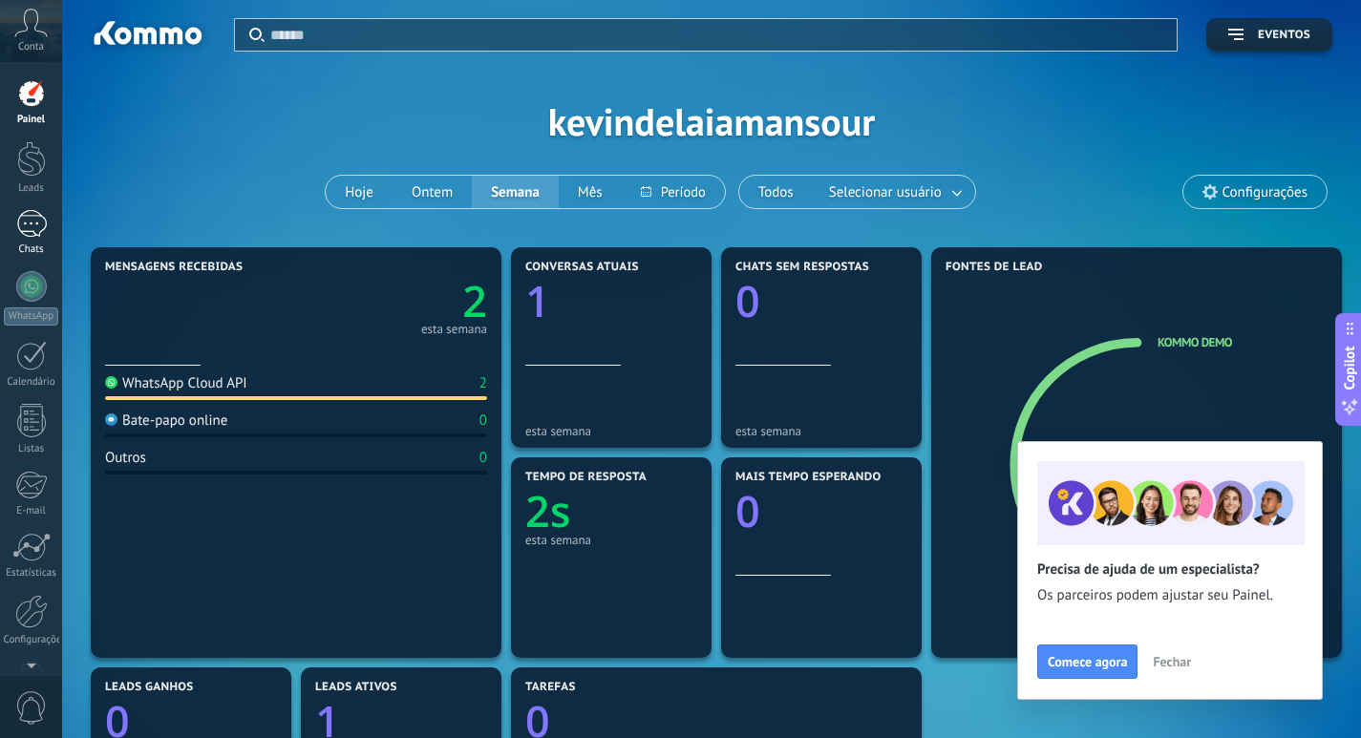
click at [27, 213] on div "1" at bounding box center [31, 224] width 31 height 28
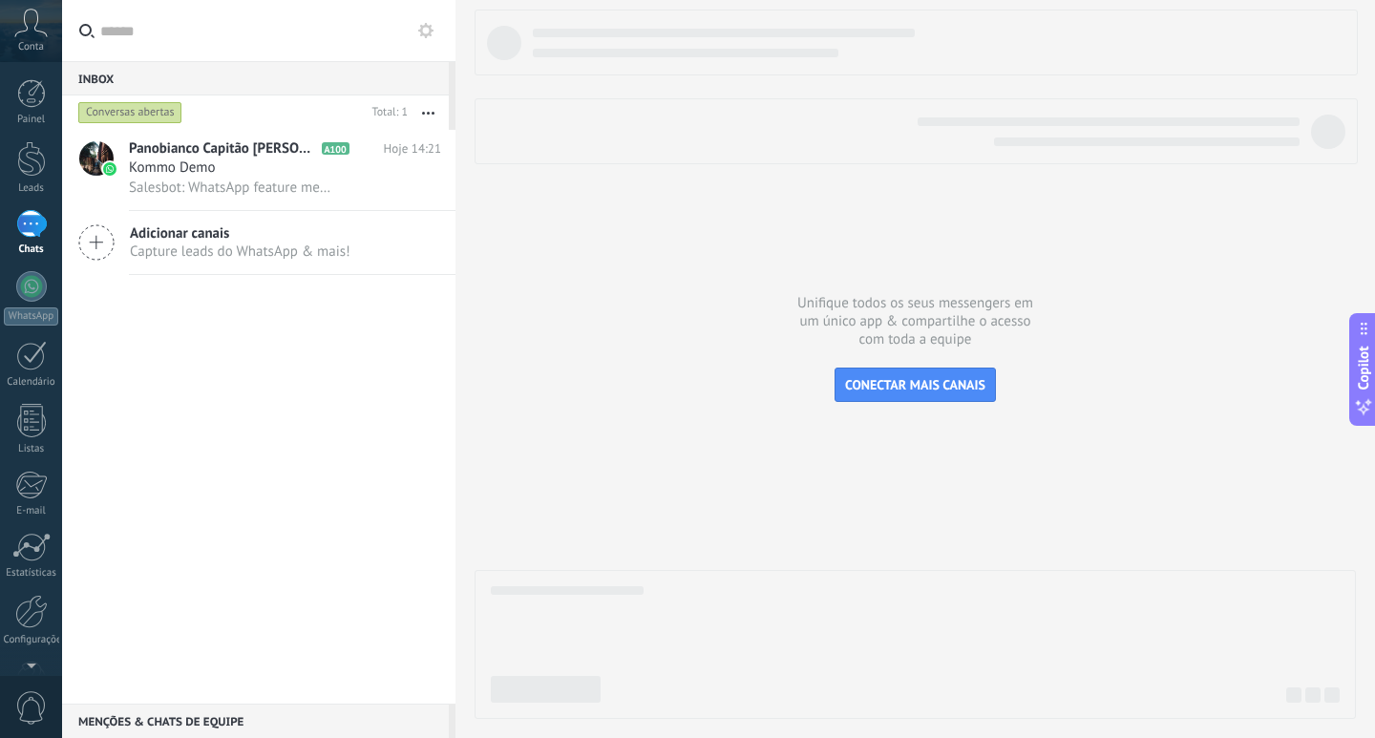
click at [155, 113] on div "Conversas abertas" at bounding box center [130, 112] width 104 height 23
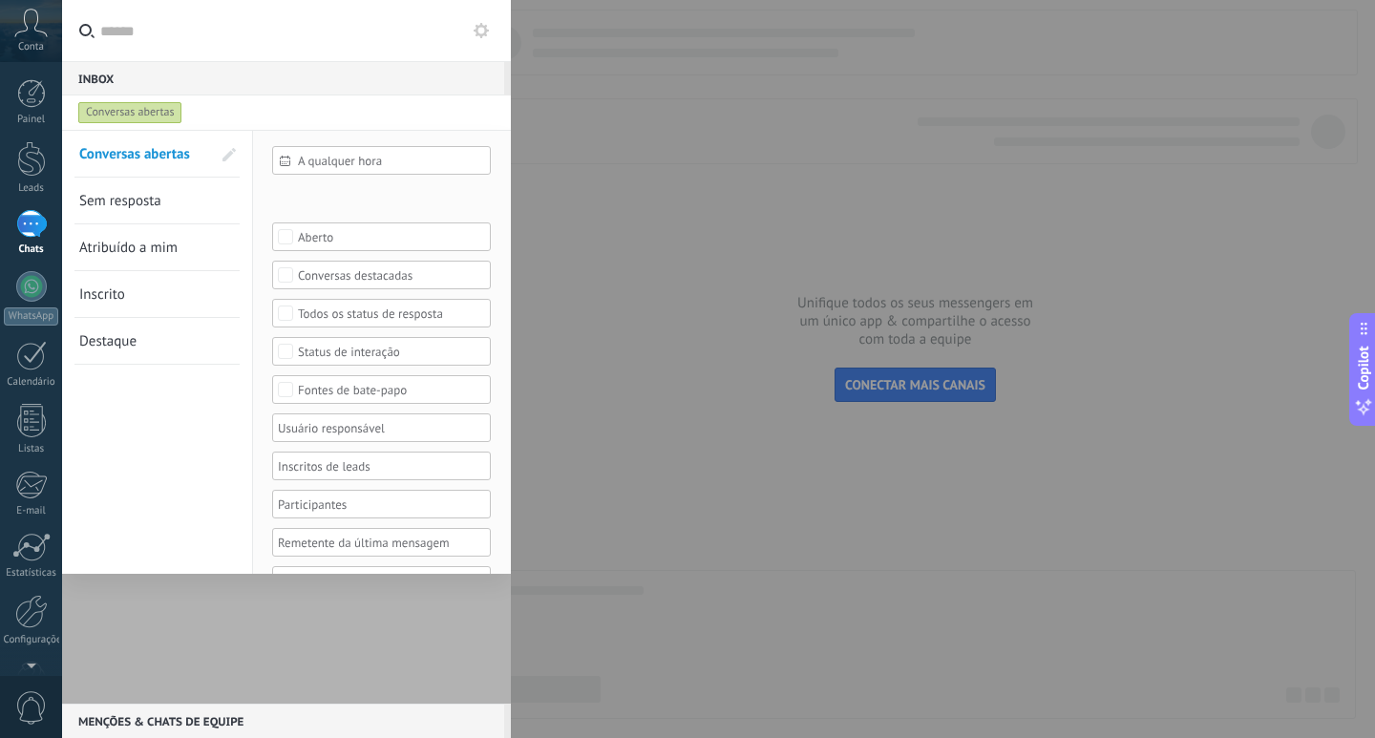
click at [153, 204] on span "Sem resposta" at bounding box center [120, 201] width 82 height 18
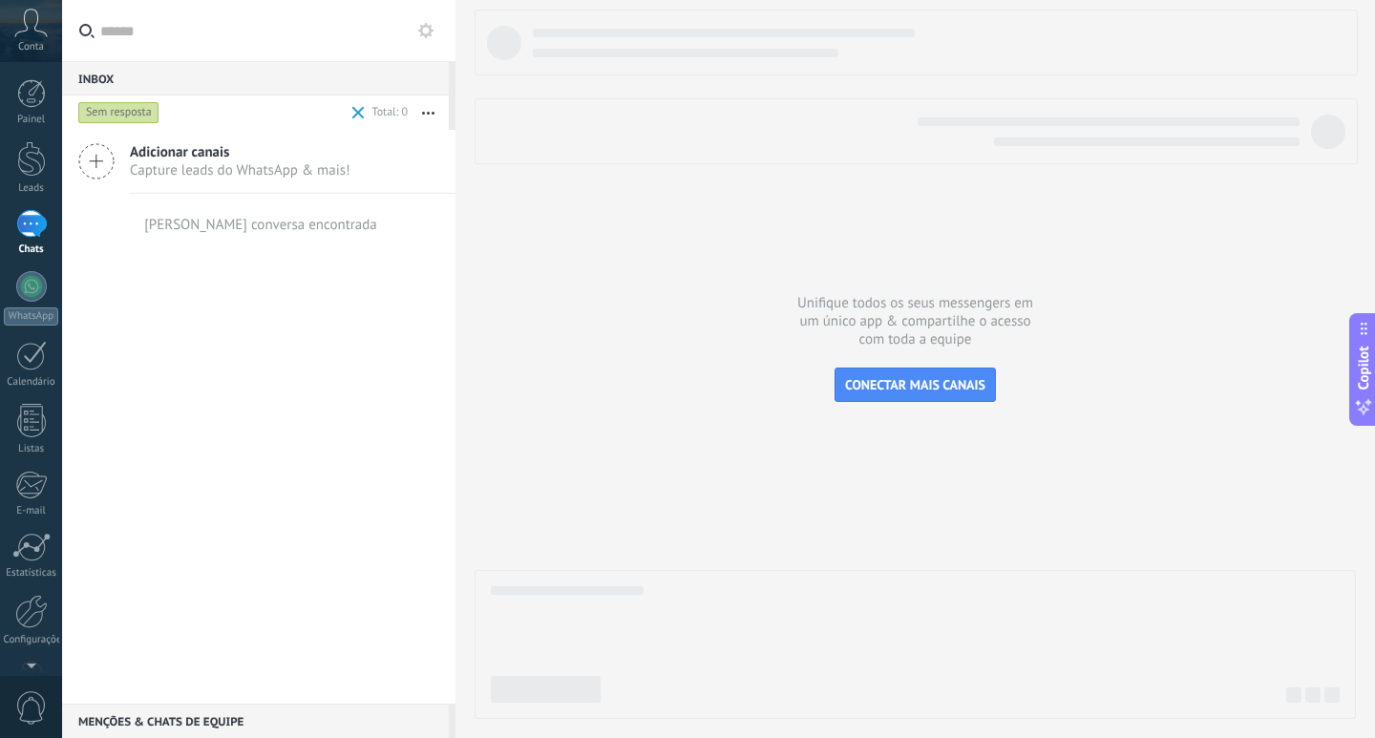
click at [360, 120] on span at bounding box center [359, 113] width 22 height 38
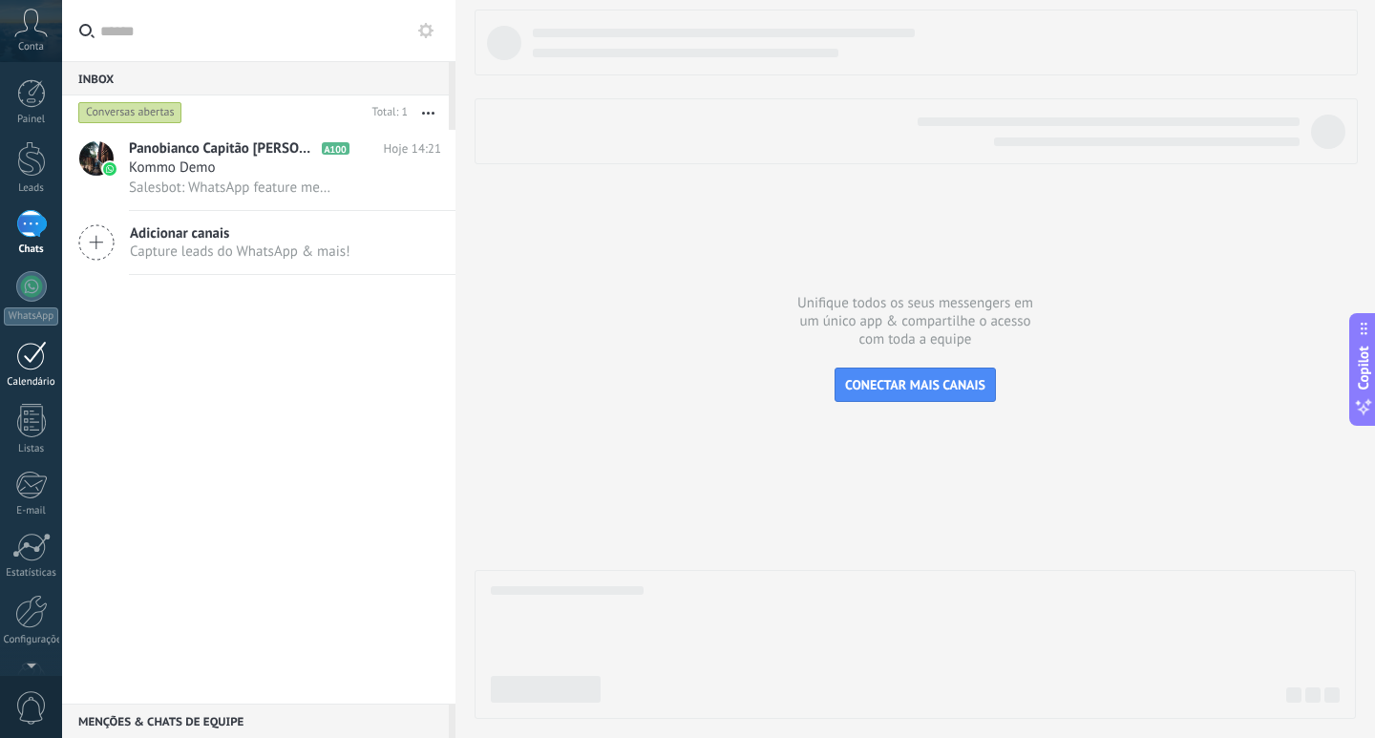
click at [23, 366] on div at bounding box center [31, 356] width 31 height 30
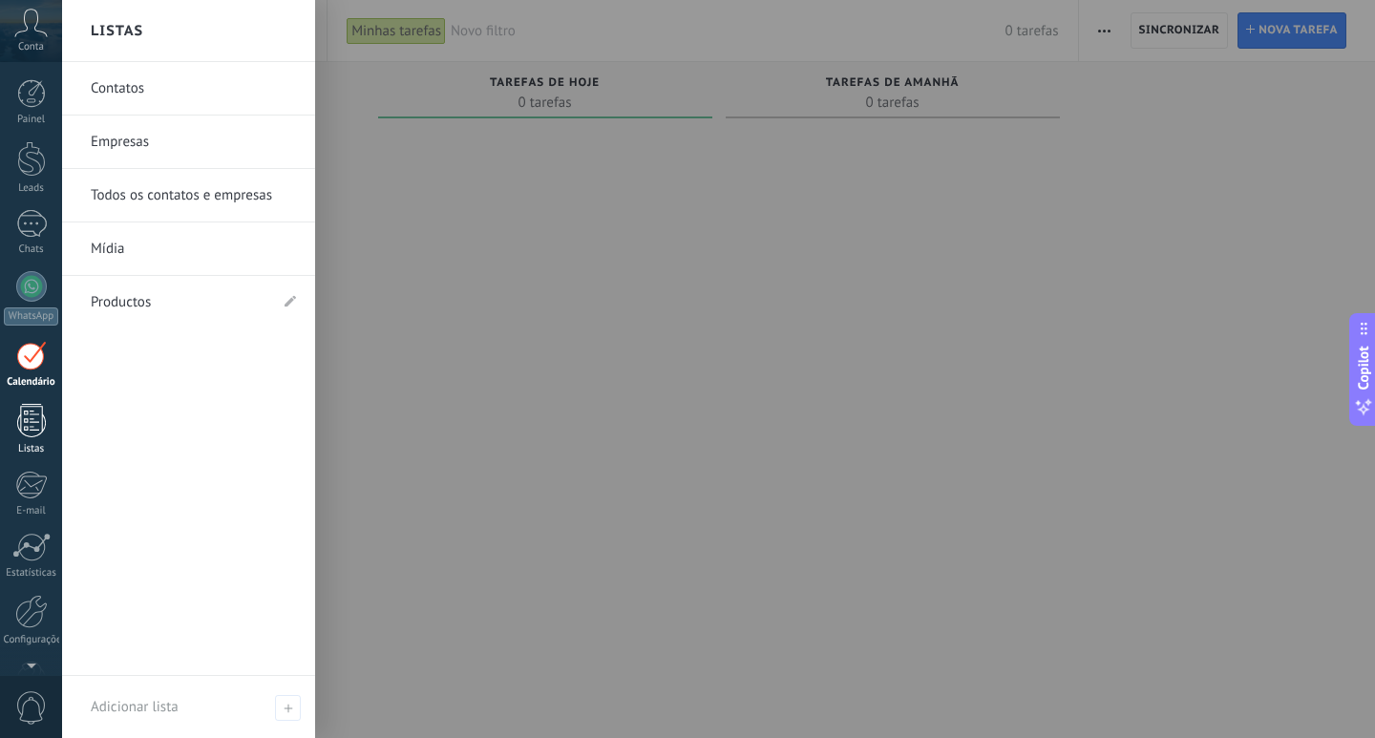
click at [39, 441] on link "Listas" at bounding box center [31, 430] width 62 height 52
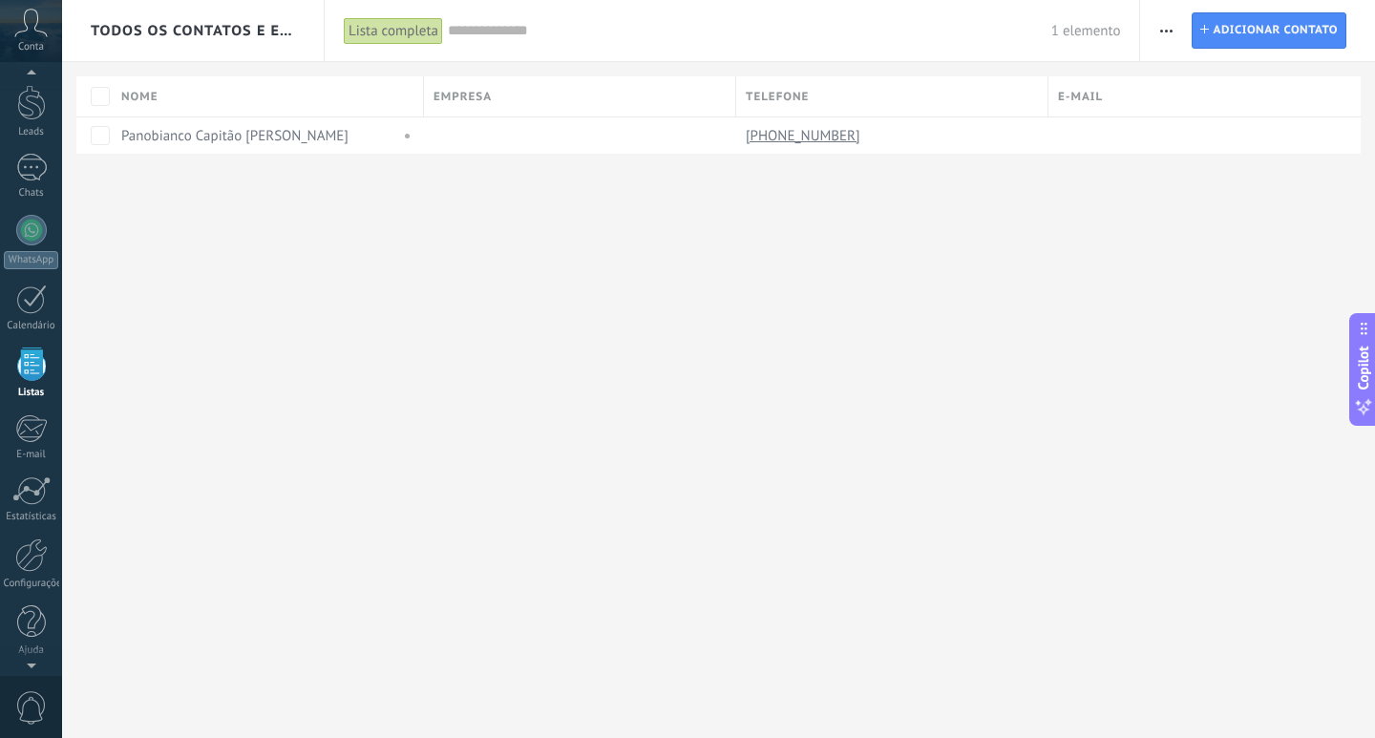
scroll to position [50, 0]
